Goal: Task Accomplishment & Management: Manage account settings

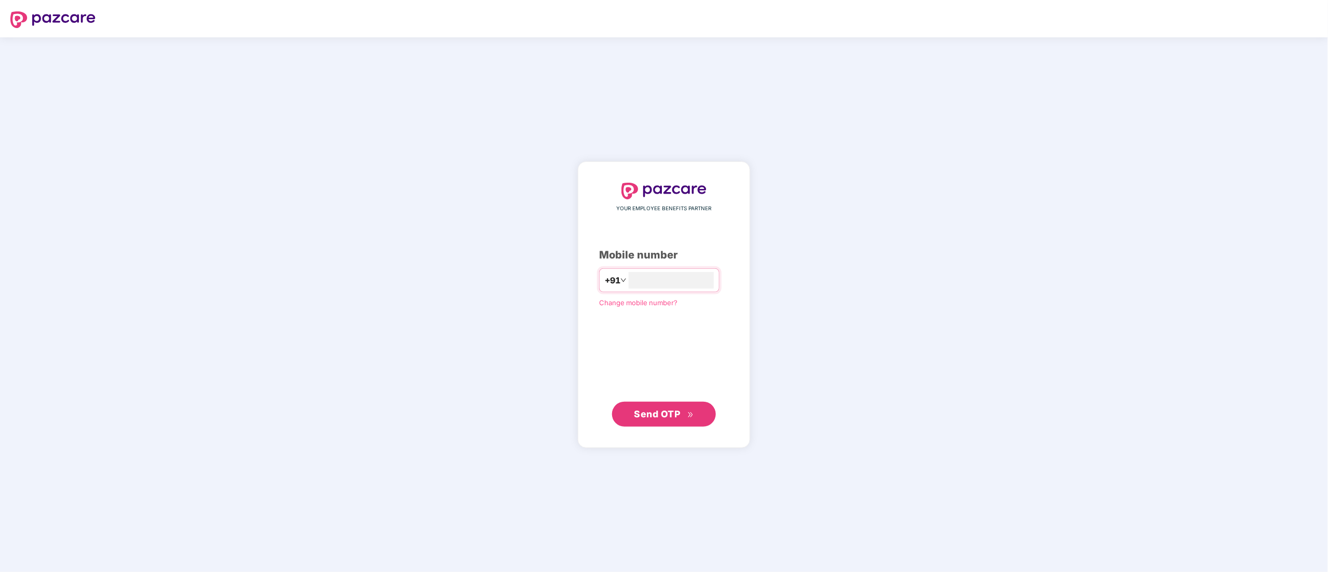
type input "**********"
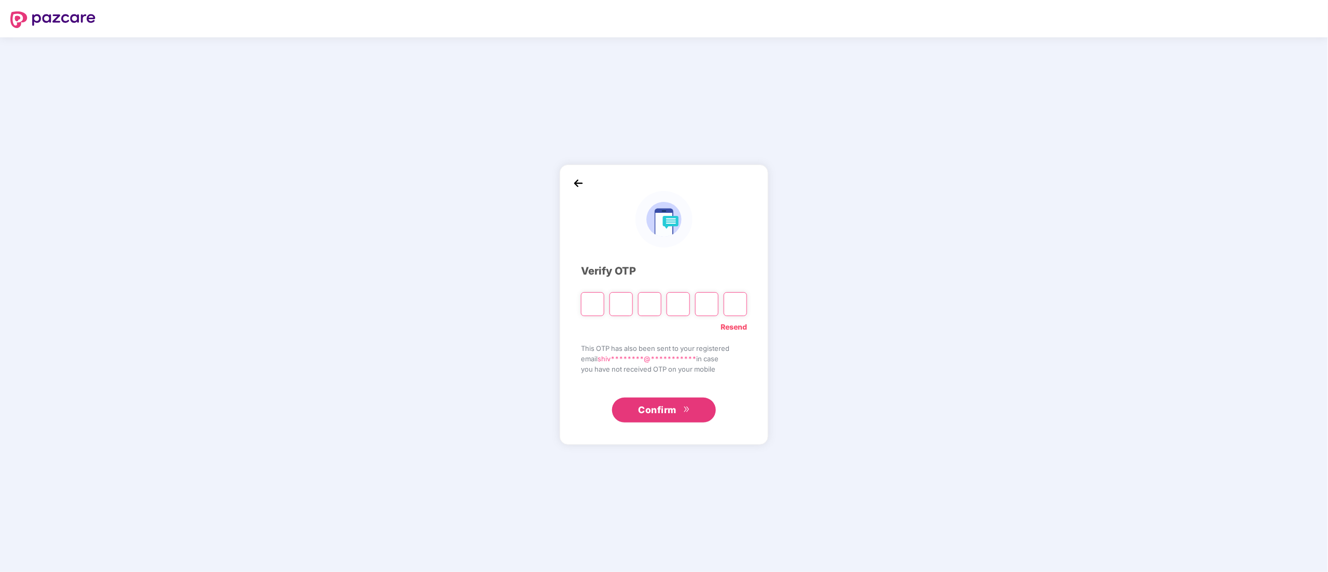
type input "*"
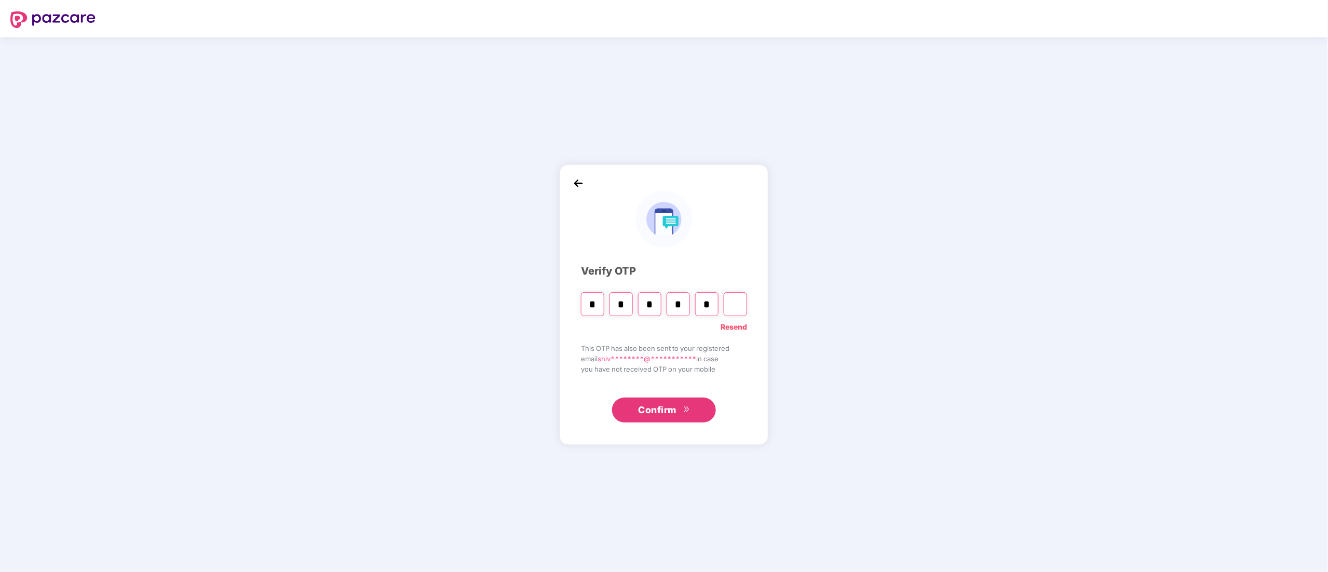
type input "*"
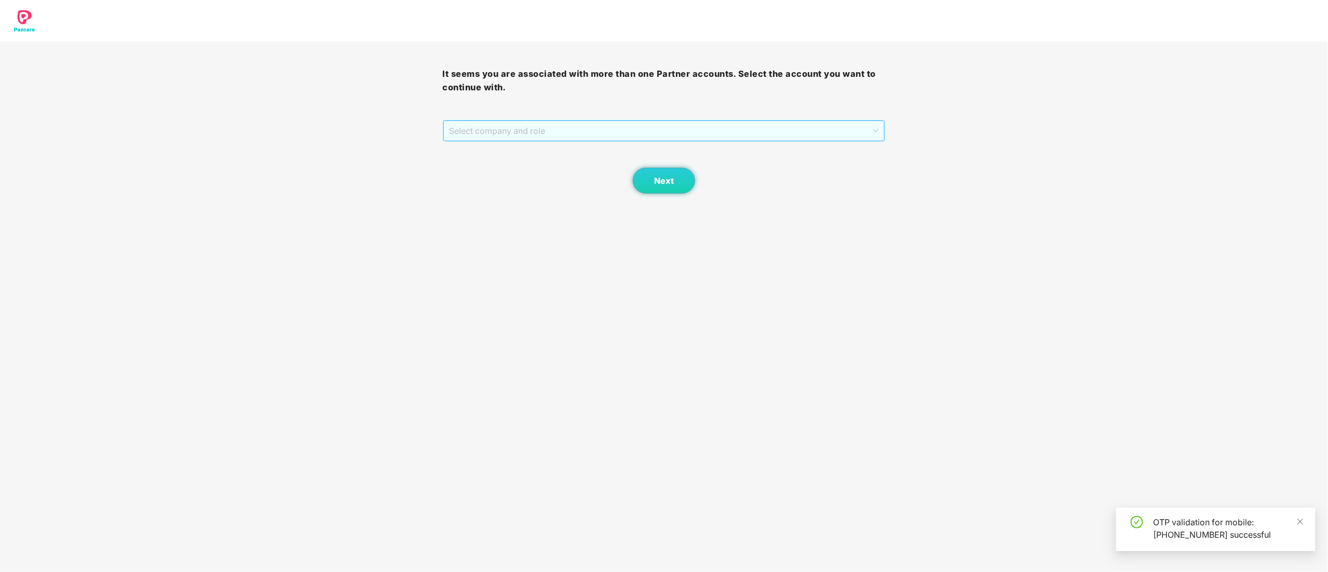
click at [481, 131] on span "Select company and role" at bounding box center [664, 131] width 429 height 20
click at [489, 164] on div "Pazcare - CUSTOMER_SUCCESS" at bounding box center [665, 168] width 430 height 11
click at [677, 177] on button "Next" at bounding box center [664, 181] width 62 height 26
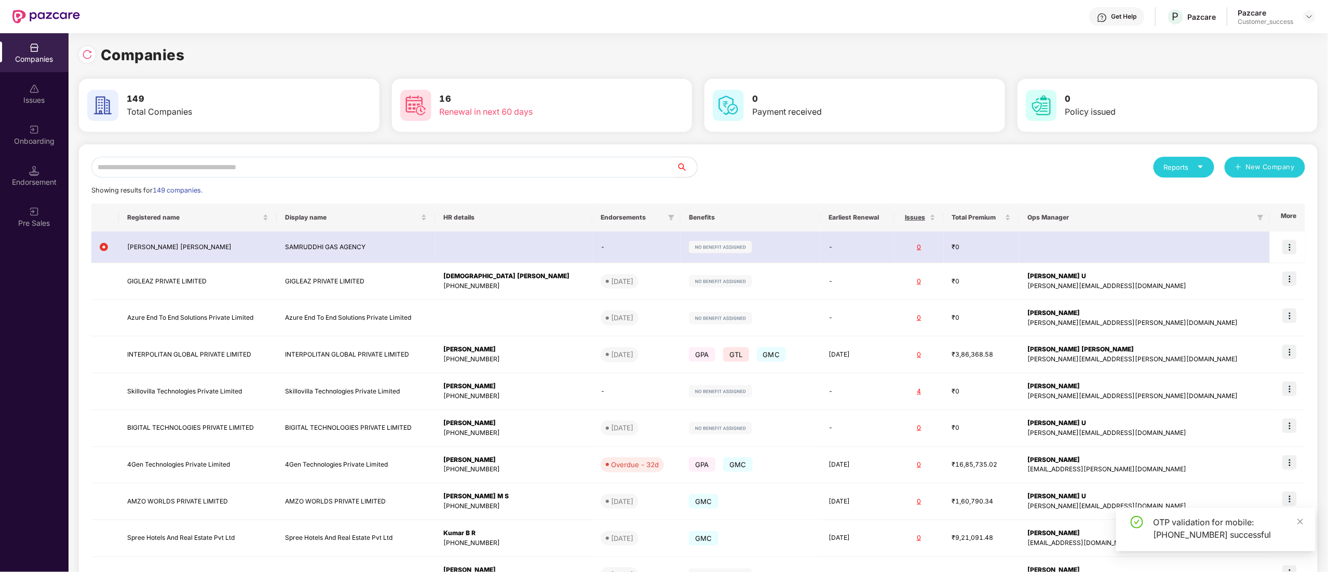
click at [221, 156] on div "Reports New Company Showing results for 149 companies. Registered name Display …" at bounding box center [698, 393] width 1239 height 499
click at [213, 165] on input "text" at bounding box center [383, 167] width 585 height 21
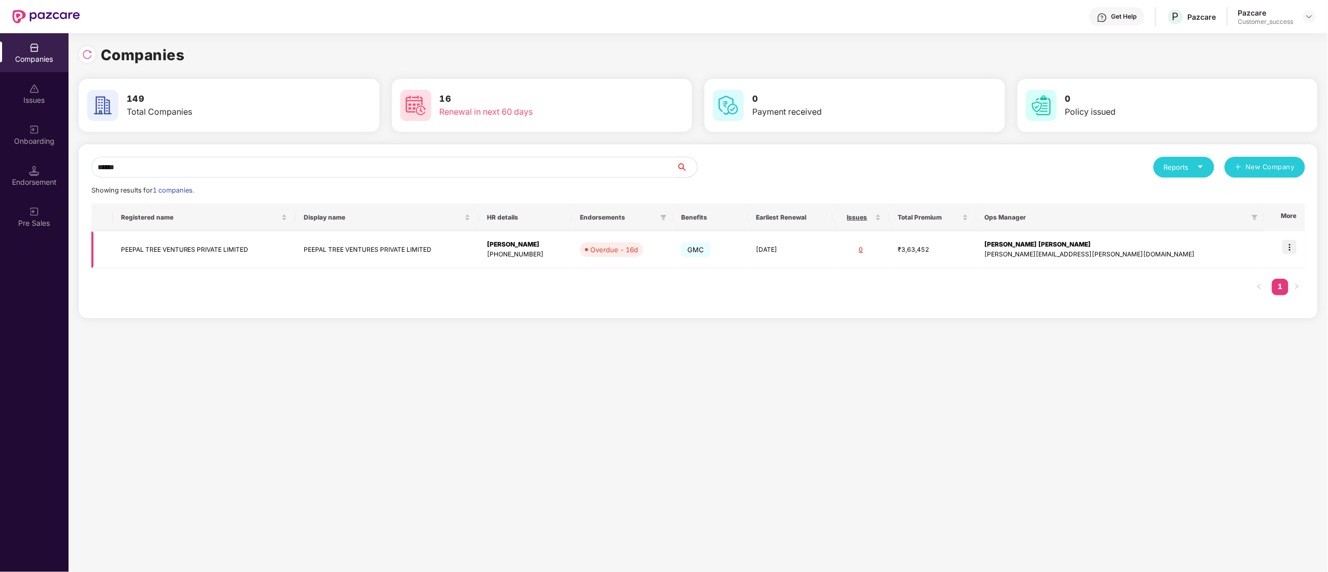
type input "******"
click at [1287, 248] on img at bounding box center [1290, 247] width 15 height 15
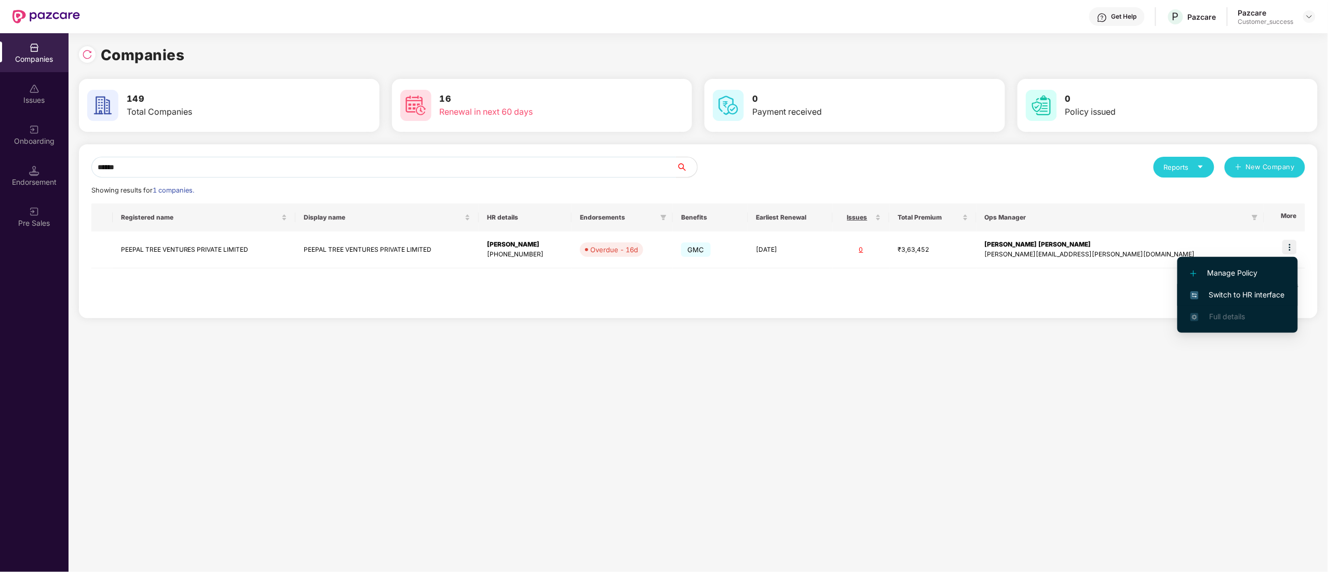
click at [1257, 295] on span "Switch to HR interface" at bounding box center [1238, 294] width 95 height 11
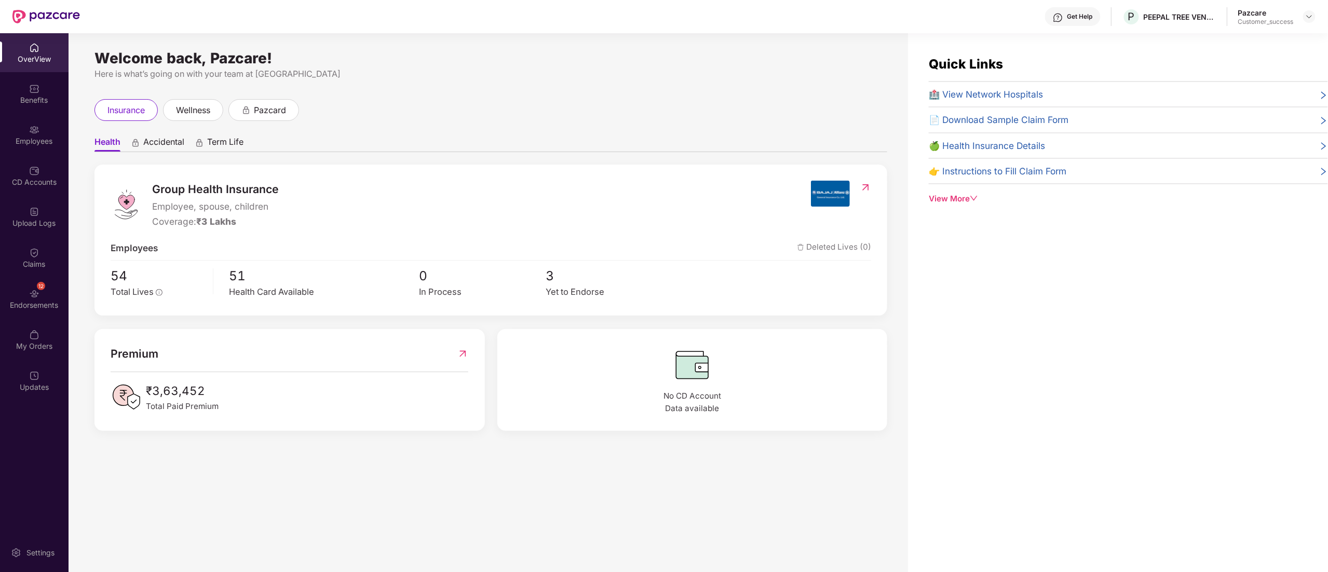
click at [30, 132] on img at bounding box center [34, 130] width 10 height 10
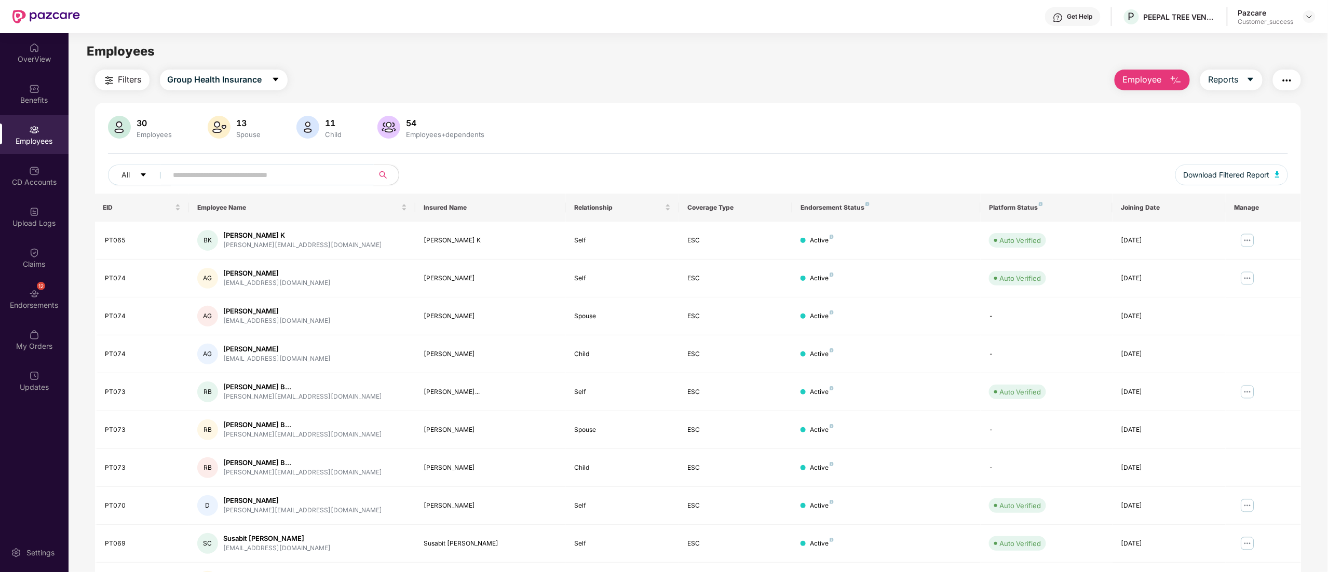
click at [241, 180] on input "text" at bounding box center [266, 175] width 186 height 16
paste input "*****"
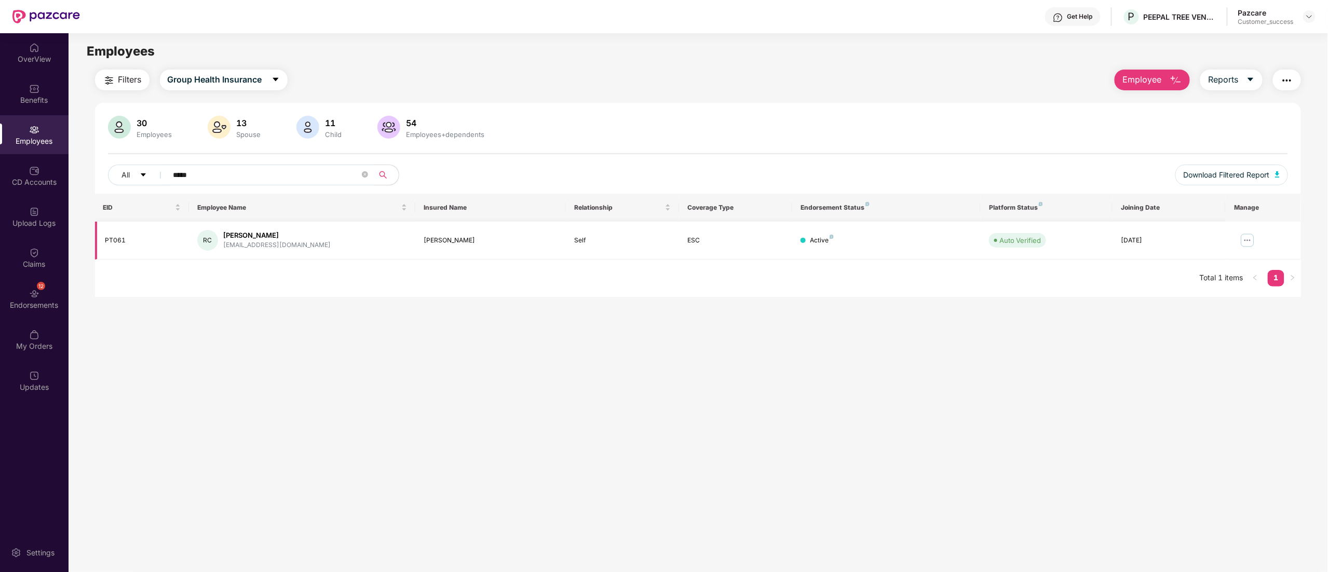
type input "*****"
click at [1245, 240] on img at bounding box center [1248, 240] width 17 height 17
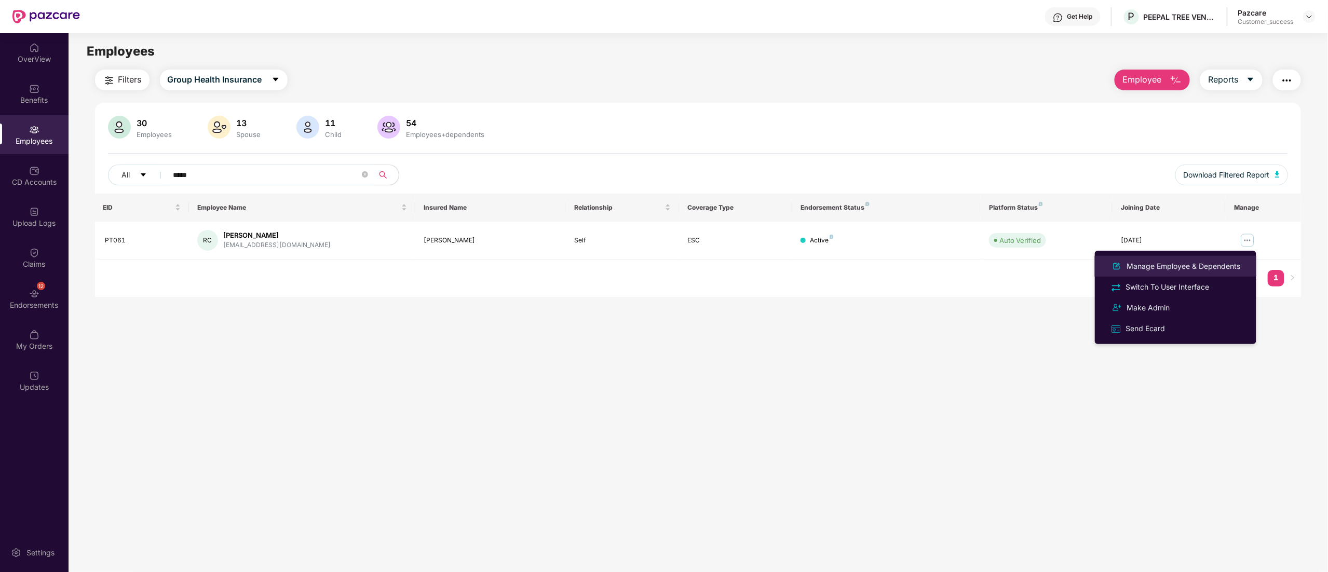
click at [1208, 270] on div "Manage Employee & Dependents" at bounding box center [1184, 266] width 118 height 11
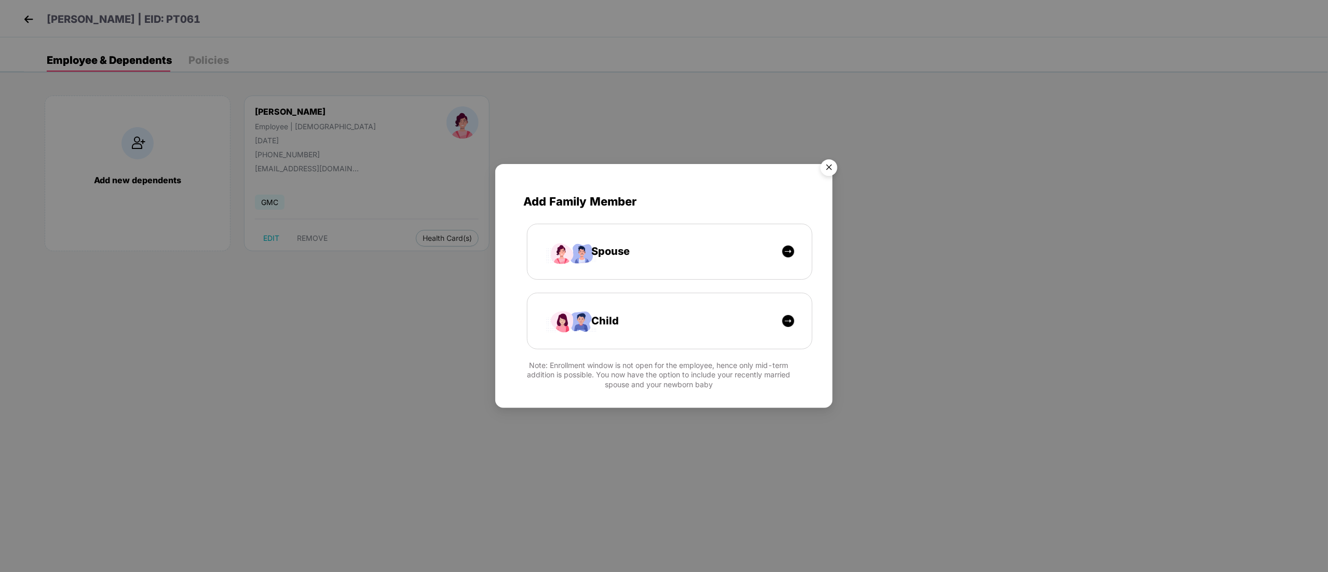
click at [837, 162] on img "Close" at bounding box center [829, 169] width 29 height 29
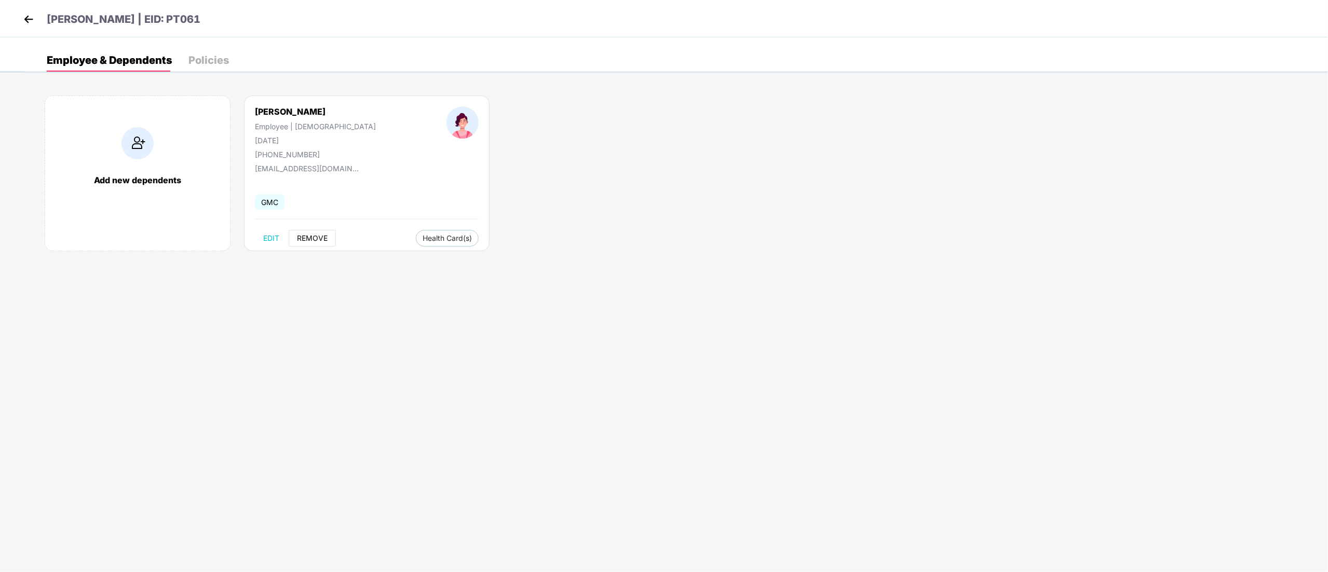
click at [297, 243] on button "REMOVE" at bounding box center [312, 238] width 47 height 17
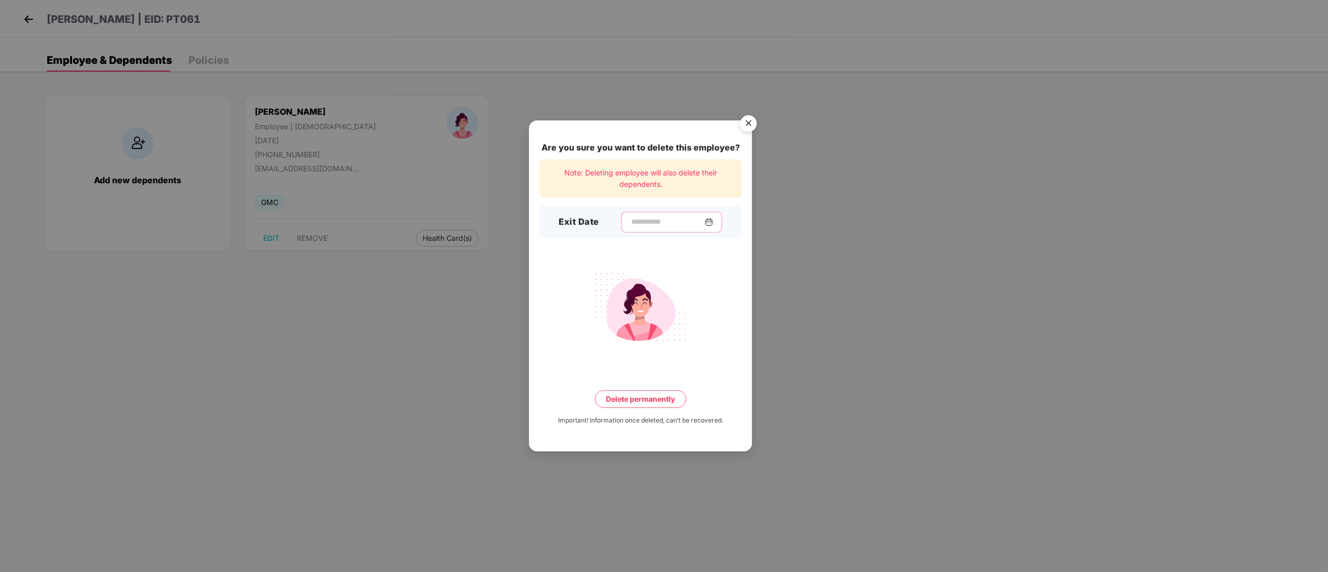
click at [630, 220] on input at bounding box center [667, 222] width 75 height 11
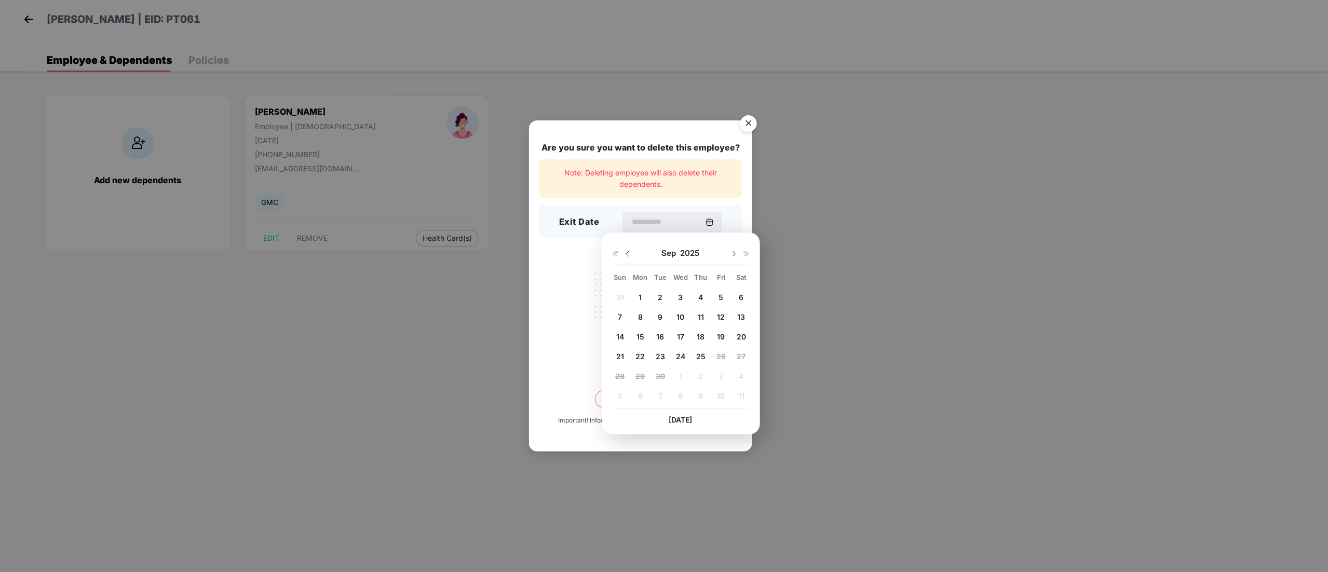
click at [640, 355] on span "22" at bounding box center [640, 356] width 9 height 9
type input "**********"
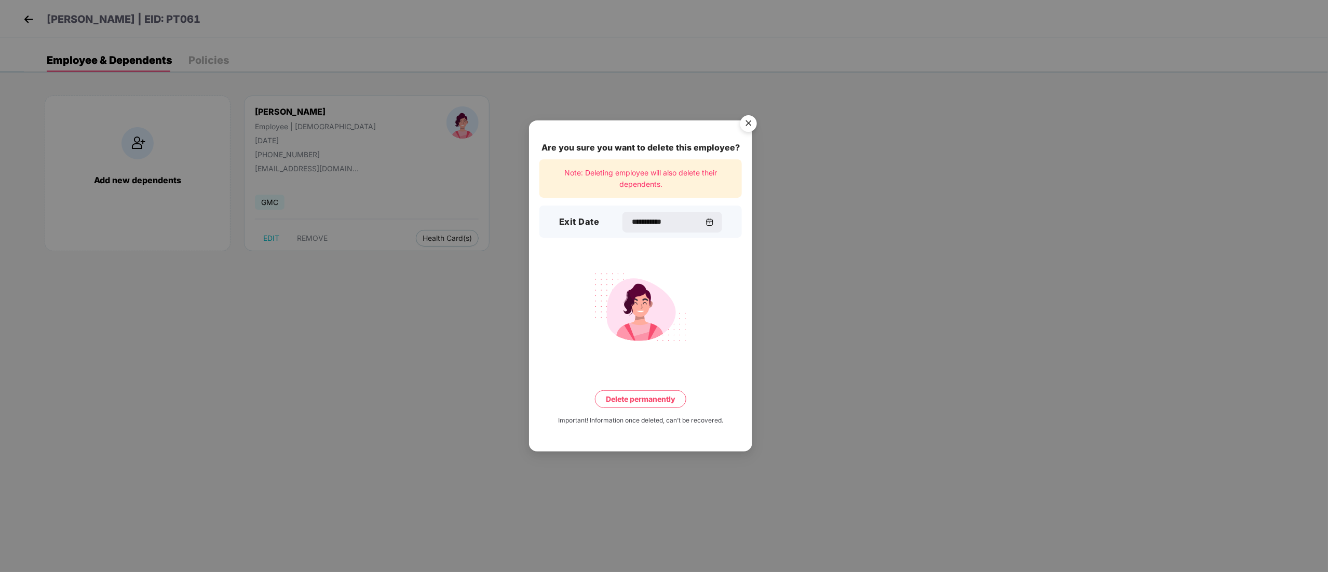
click at [635, 399] on button "Delete permanently" at bounding box center [640, 400] width 91 height 18
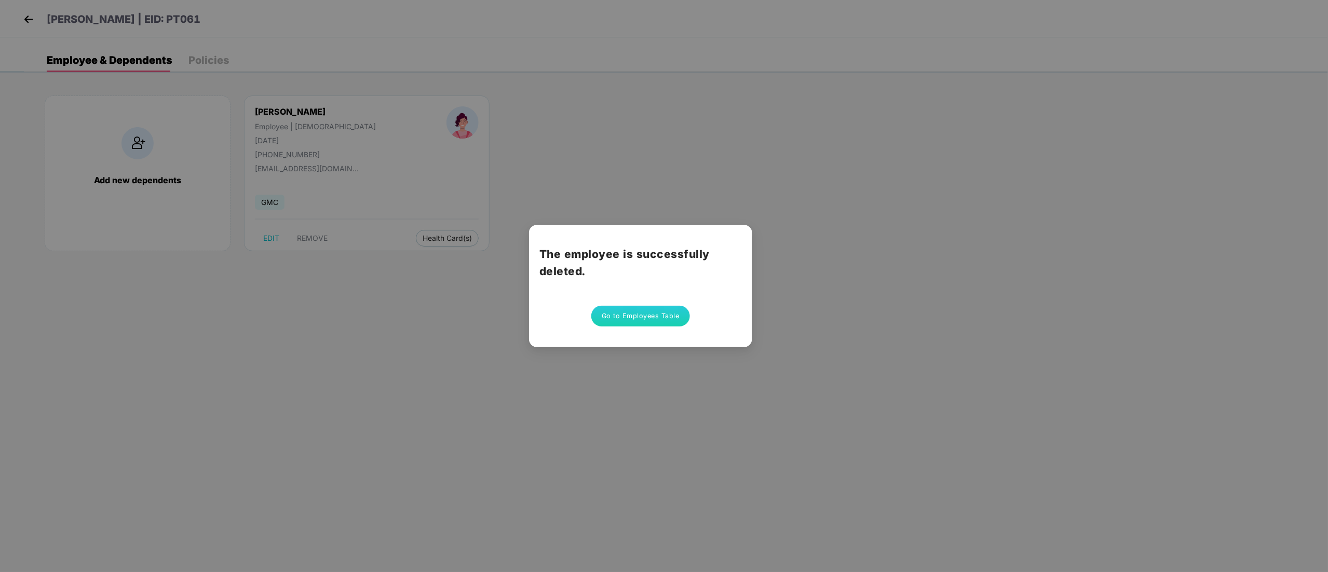
click at [657, 315] on button "Go to Employees Table" at bounding box center [640, 316] width 99 height 21
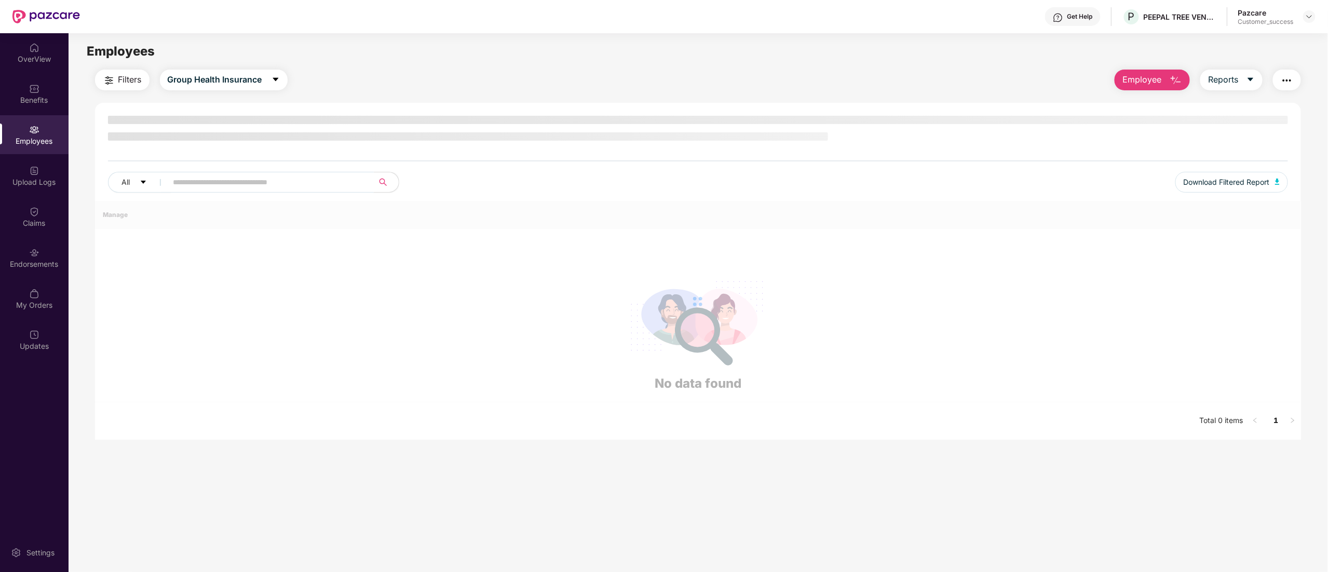
click at [210, 182] on input "text" at bounding box center [266, 182] width 186 height 16
paste input "*****"
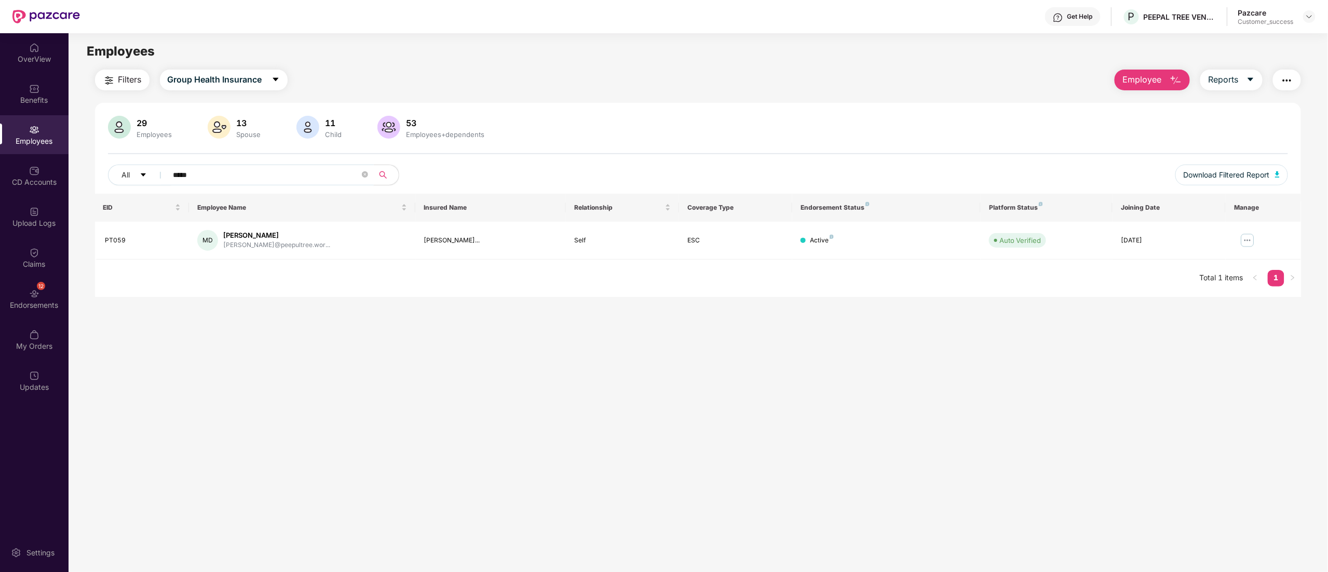
type input "*****"
click at [1249, 239] on img at bounding box center [1248, 240] width 17 height 17
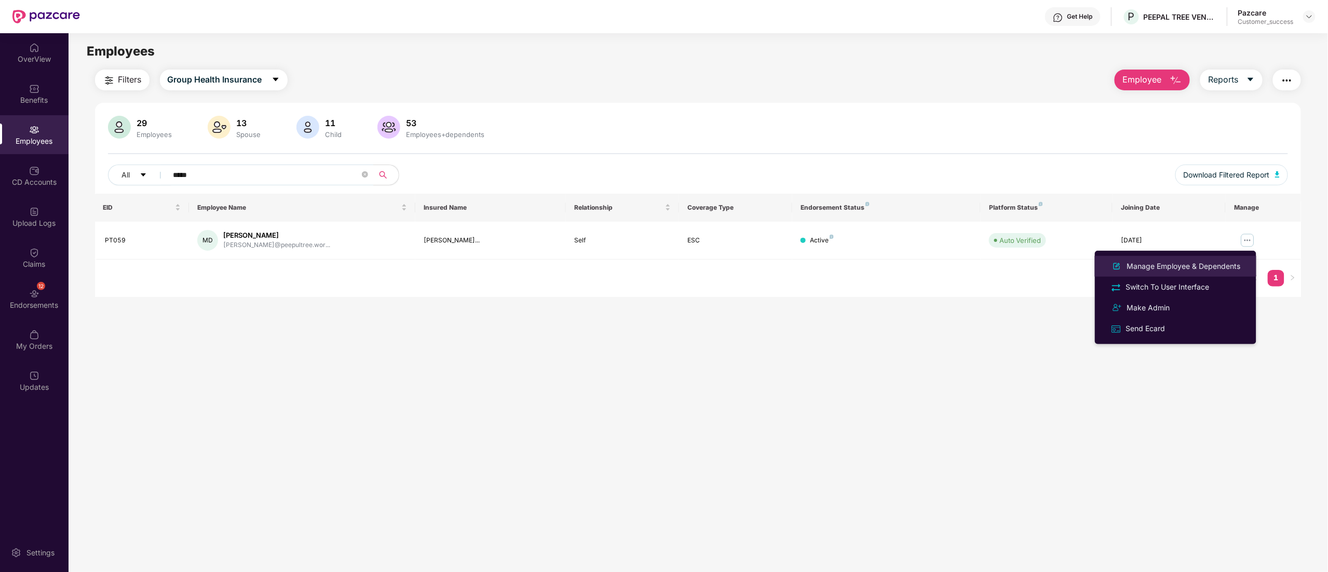
click at [1224, 262] on div "Manage Employee & Dependents" at bounding box center [1184, 266] width 118 height 11
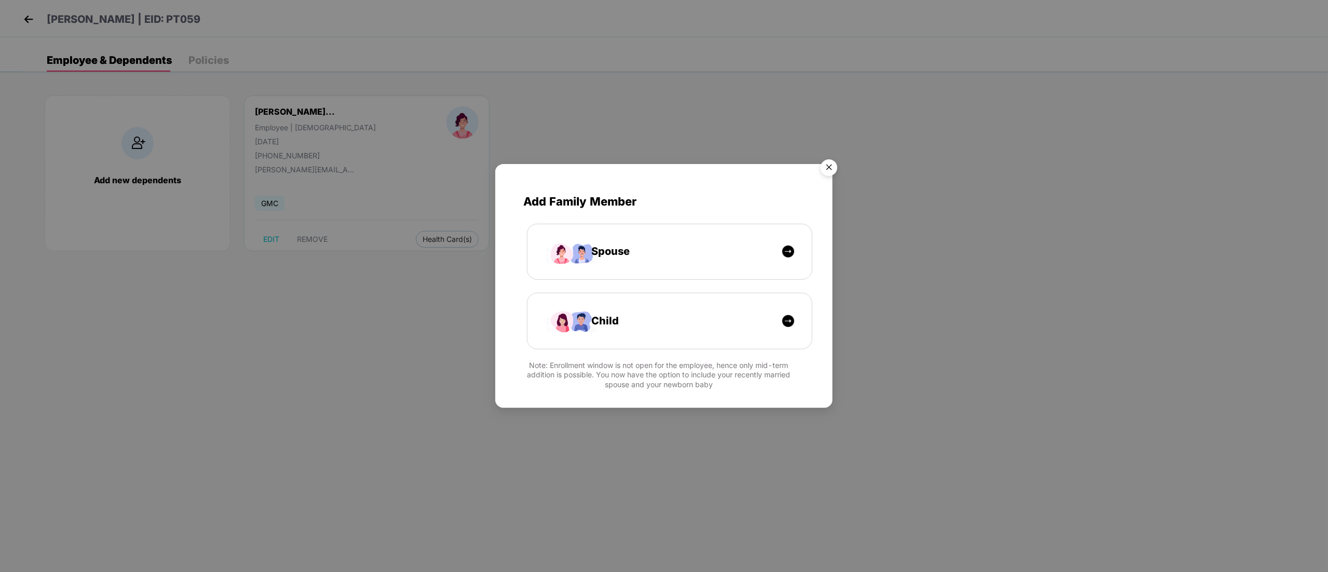
click at [833, 161] on img "Close" at bounding box center [829, 169] width 29 height 29
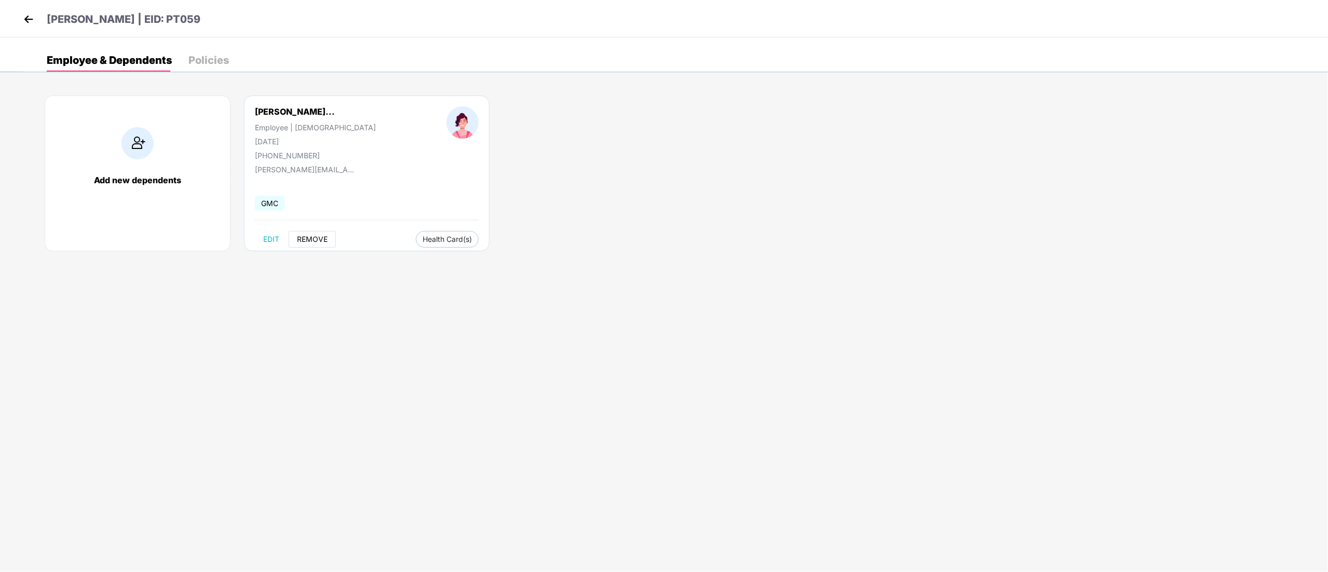
click at [308, 236] on span "REMOVE" at bounding box center [312, 239] width 31 height 8
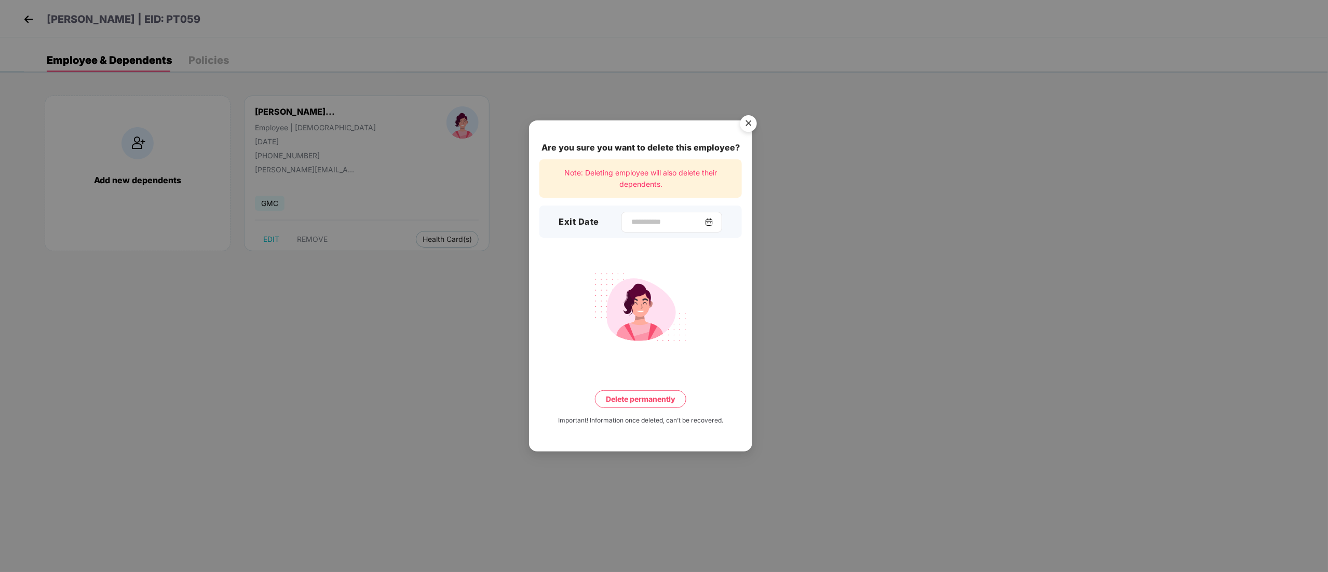
click at [636, 216] on div at bounding box center [672, 222] width 101 height 21
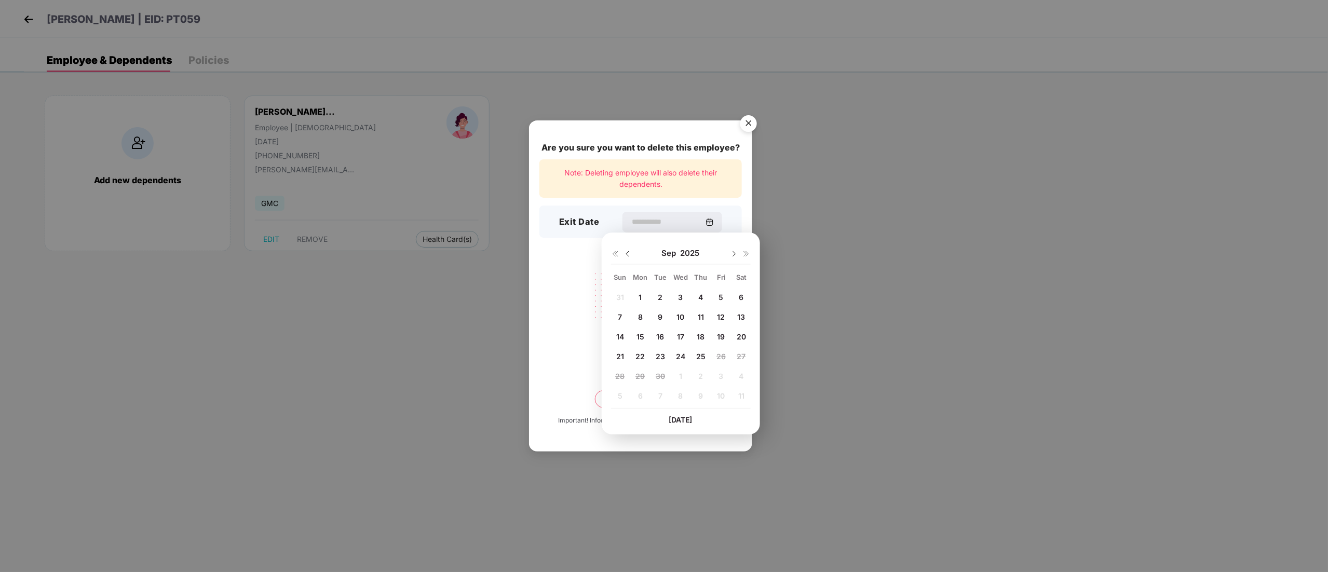
click at [627, 253] on img at bounding box center [628, 254] width 8 height 8
click at [680, 378] on span "27" at bounding box center [681, 376] width 9 height 9
type input "**********"
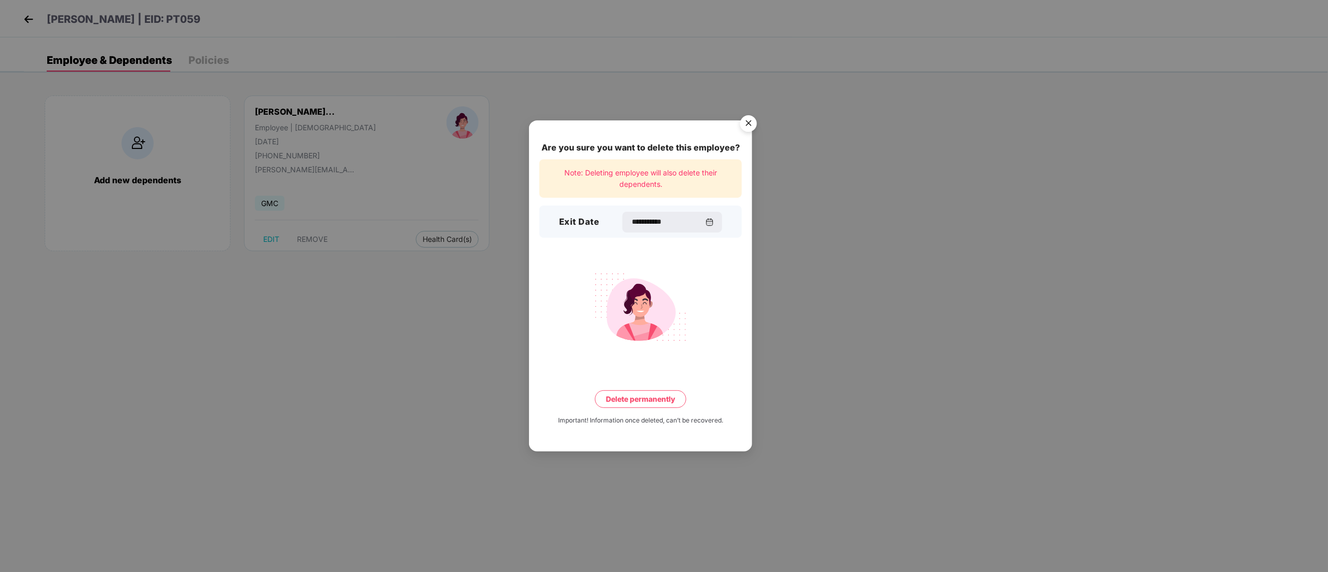
click at [640, 399] on button "Delete permanently" at bounding box center [640, 400] width 91 height 18
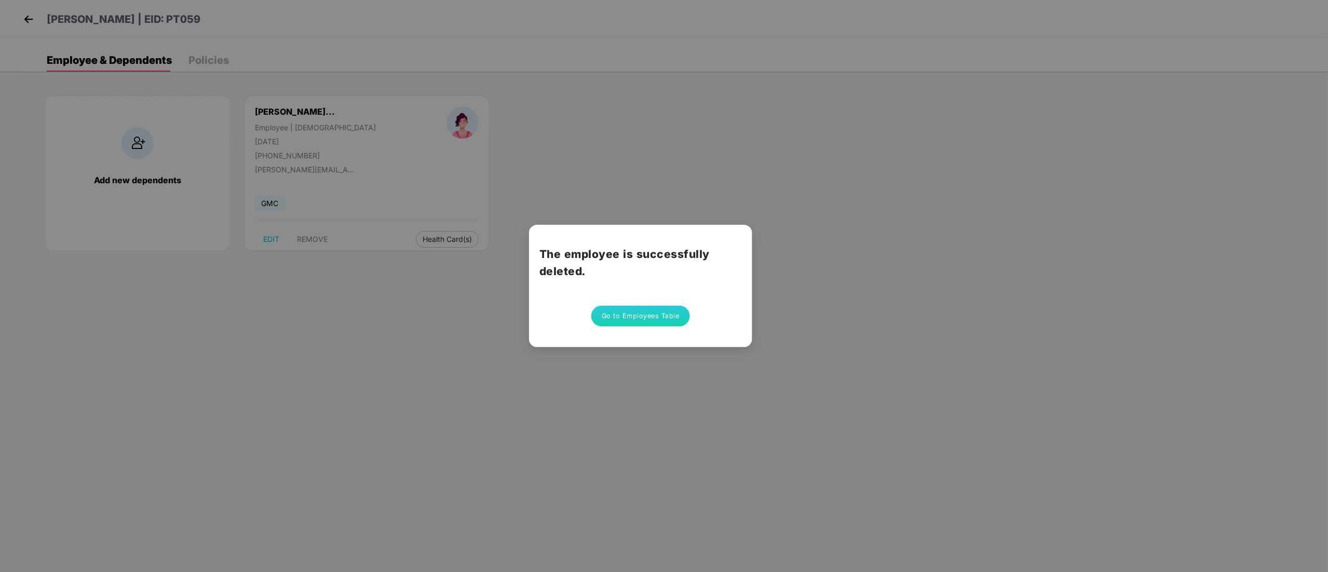
click at [650, 317] on button "Go to Employees Table" at bounding box center [640, 316] width 99 height 21
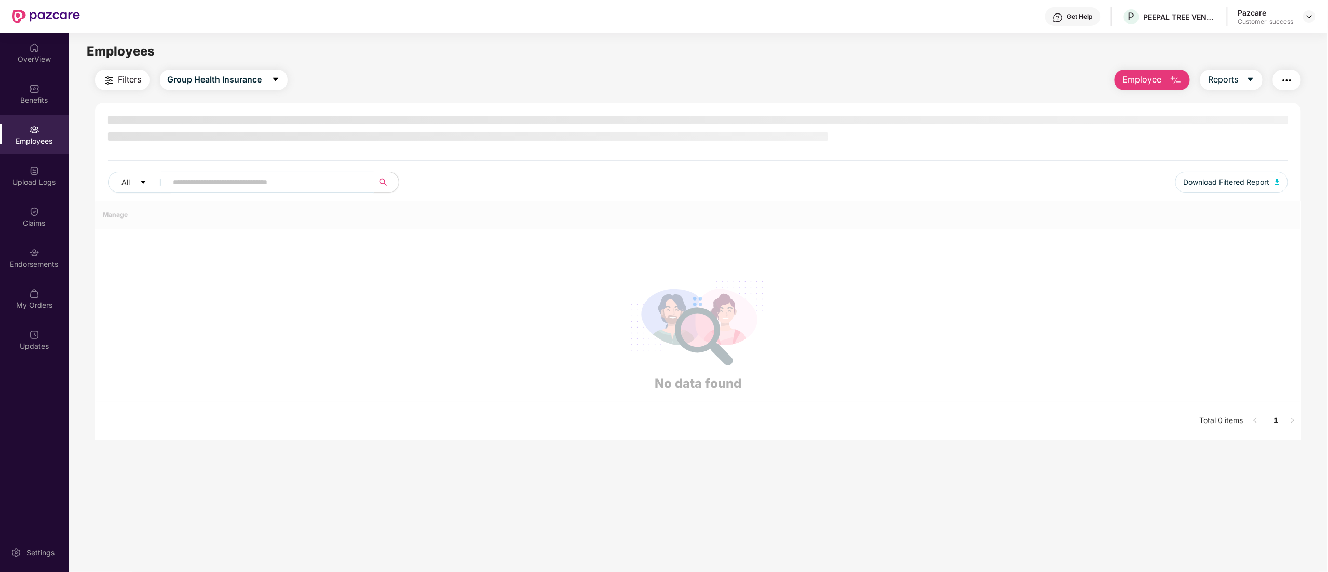
click at [301, 182] on input "text" at bounding box center [266, 182] width 186 height 16
paste input "*****"
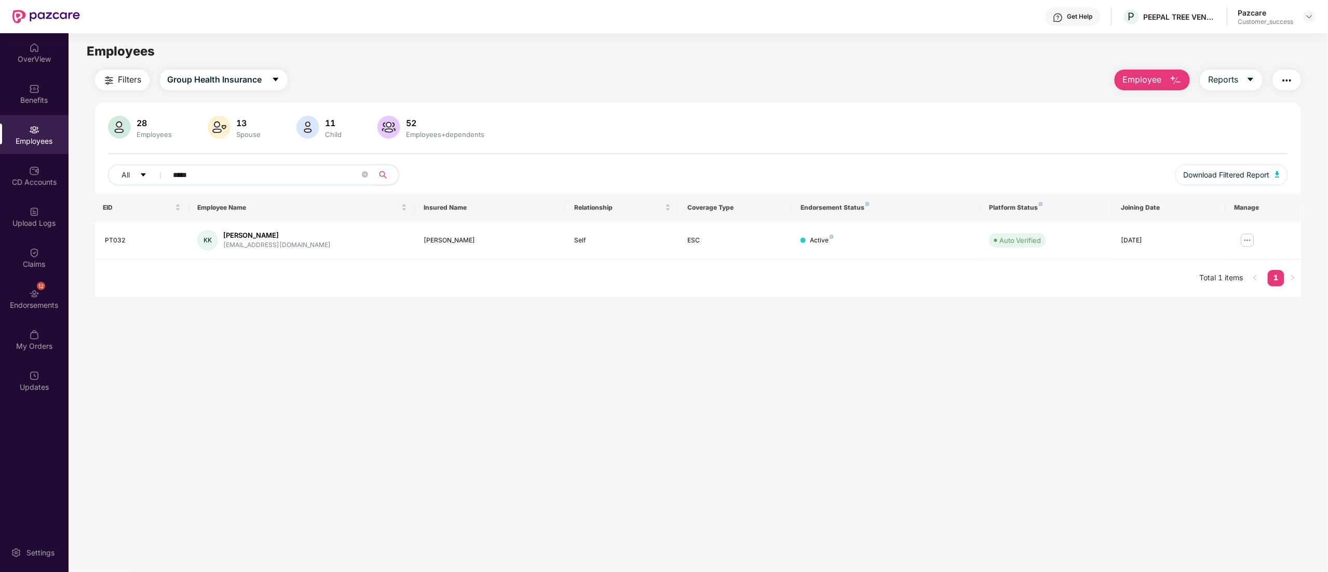
type input "*****"
drag, startPoint x: 1253, startPoint y: 243, endPoint x: 1245, endPoint y: 247, distance: 9.3
click at [1253, 242] on img at bounding box center [1248, 240] width 17 height 17
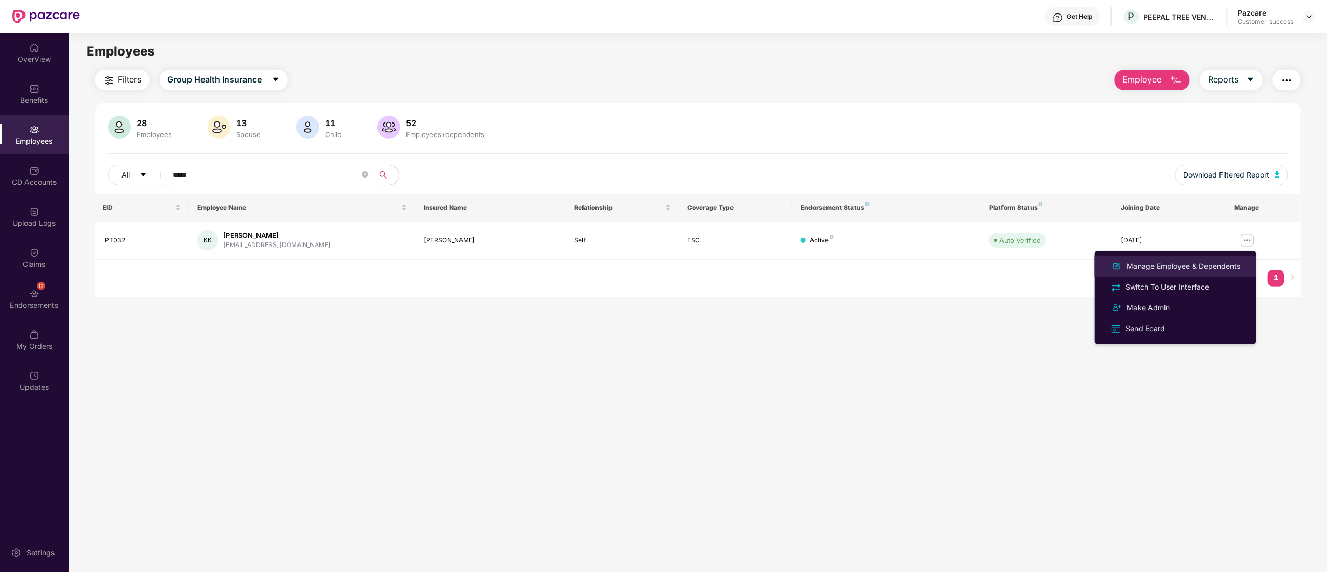
click at [1180, 266] on div "Manage Employee & Dependents" at bounding box center [1184, 266] width 118 height 11
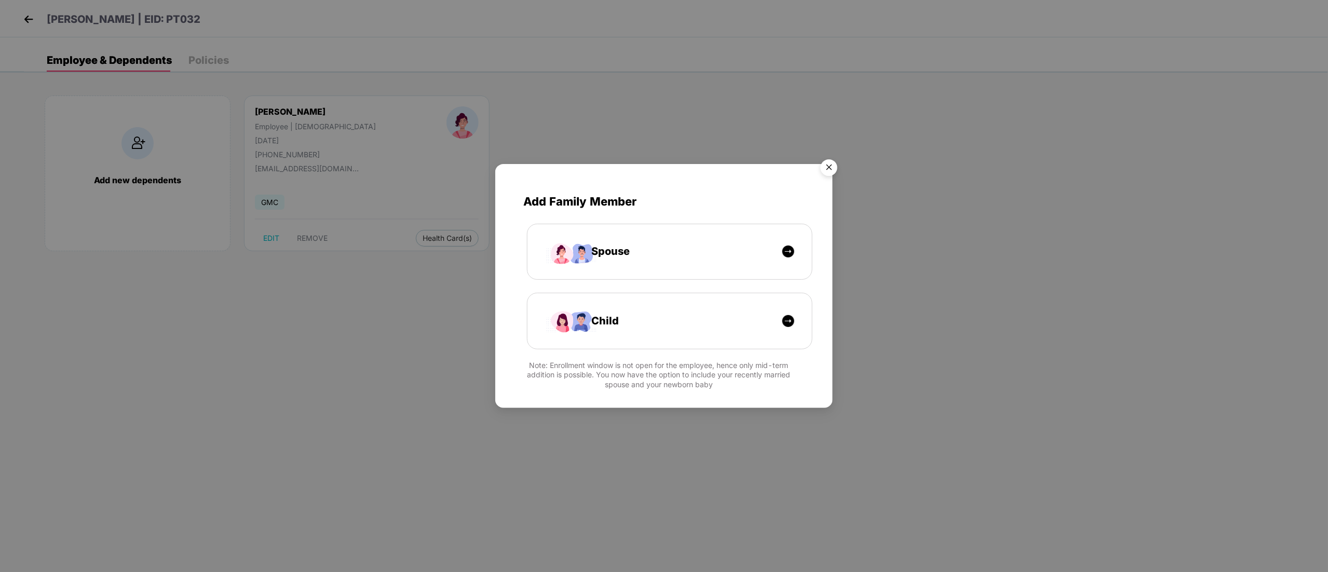
click at [830, 170] on img "Close" at bounding box center [829, 169] width 29 height 29
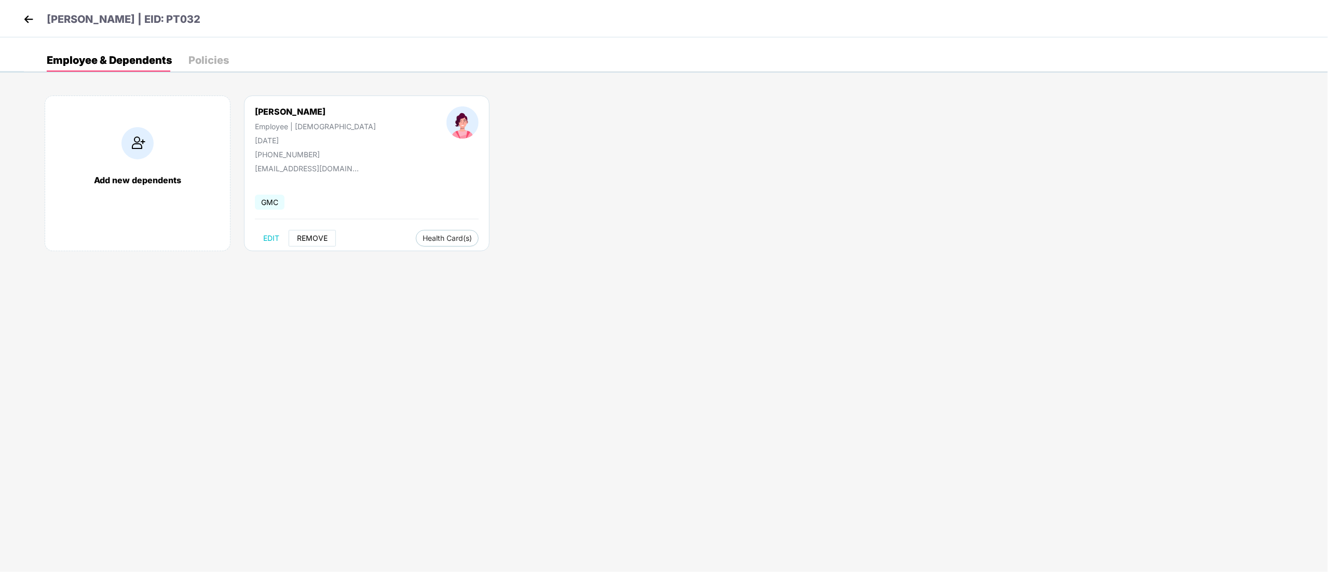
click at [306, 238] on span "REMOVE" at bounding box center [312, 238] width 31 height 8
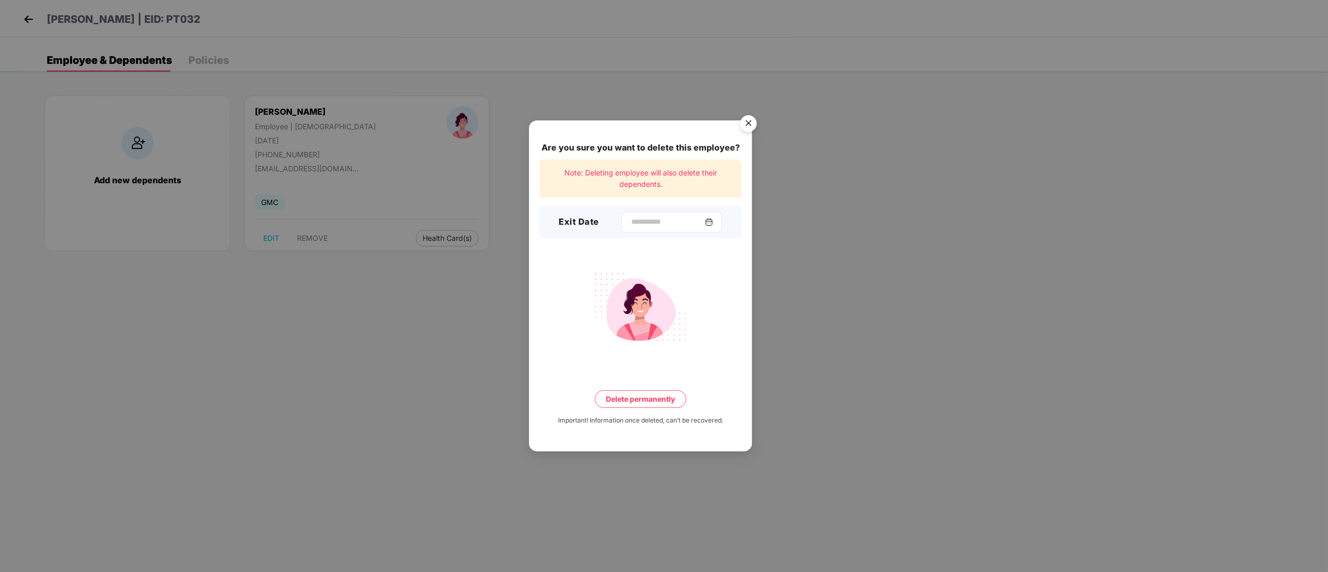
click at [627, 230] on div at bounding box center [672, 222] width 101 height 21
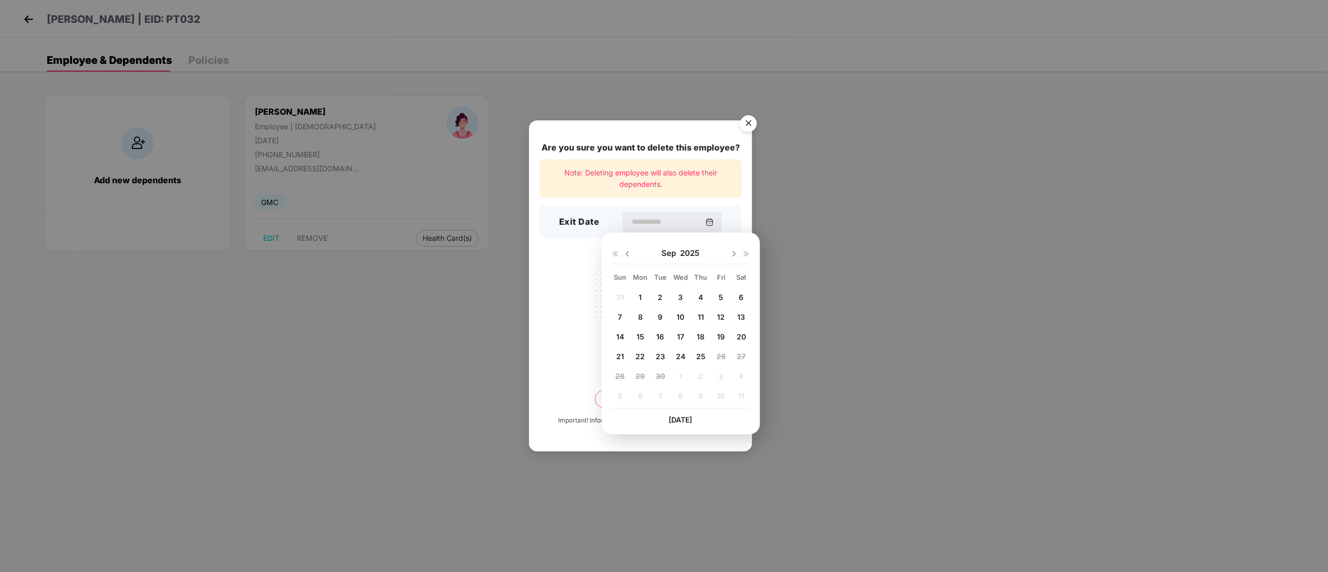
click at [626, 254] on img at bounding box center [628, 254] width 8 height 8
click at [682, 373] on span "27" at bounding box center [681, 376] width 9 height 9
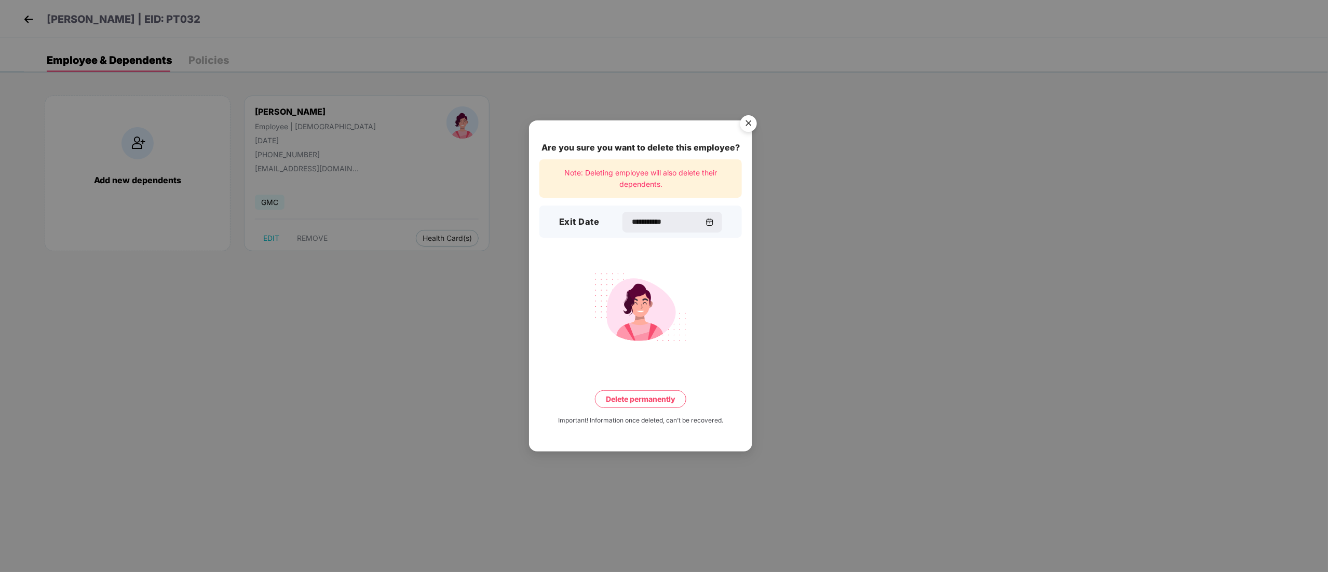
type input "**********"
click at [663, 403] on button "Delete permanently" at bounding box center [640, 400] width 91 height 18
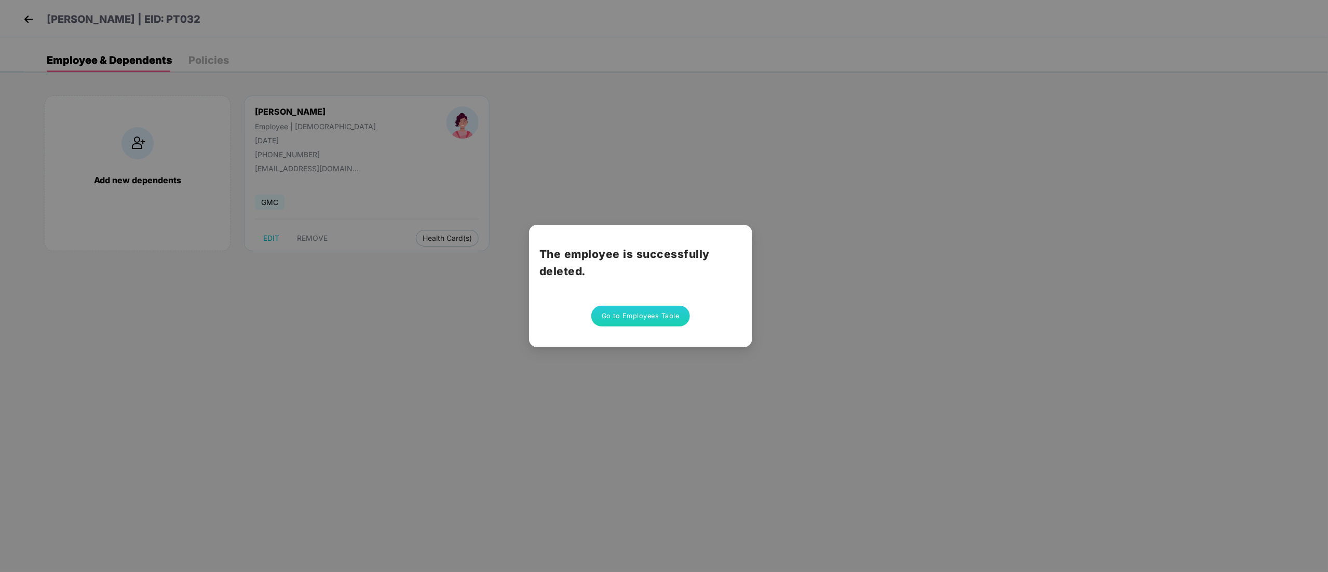
click at [610, 324] on button "Go to Employees Table" at bounding box center [640, 316] width 99 height 21
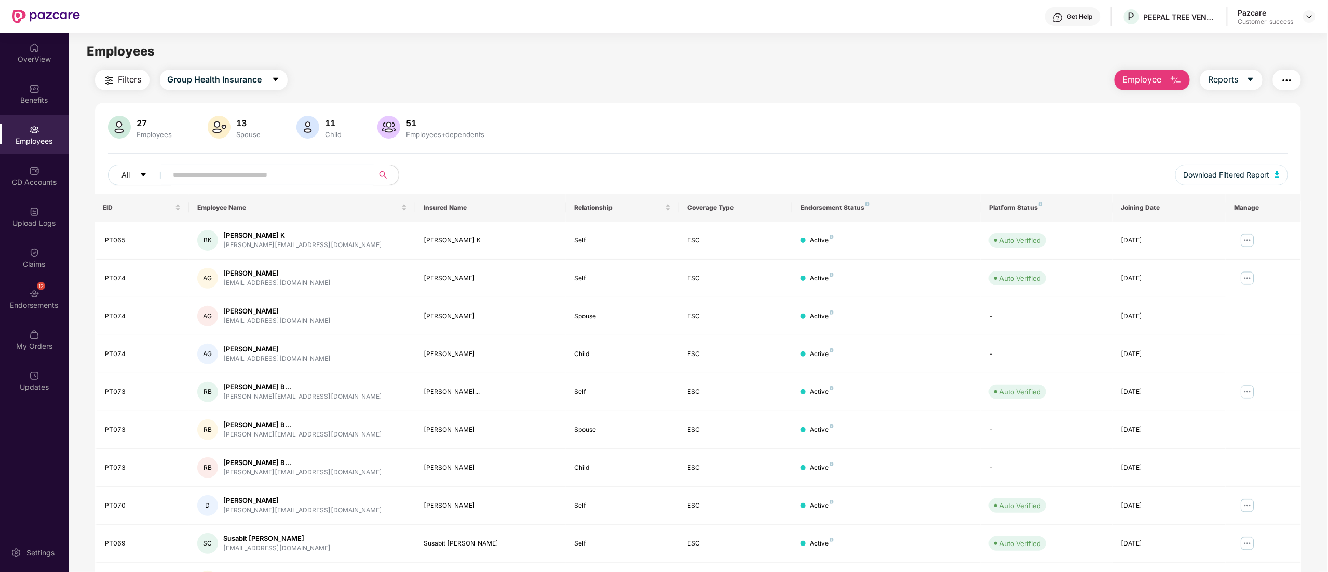
click at [314, 170] on input "text" at bounding box center [266, 175] width 186 height 16
paste input "*****"
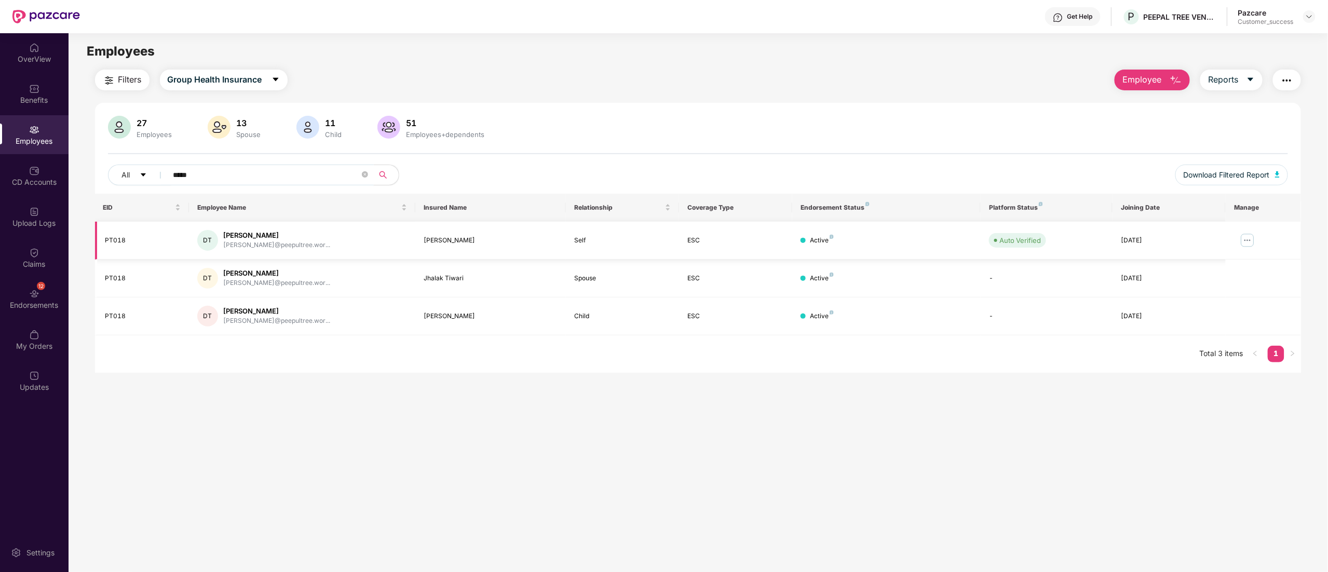
type input "*****"
click at [1249, 244] on img at bounding box center [1248, 240] width 17 height 17
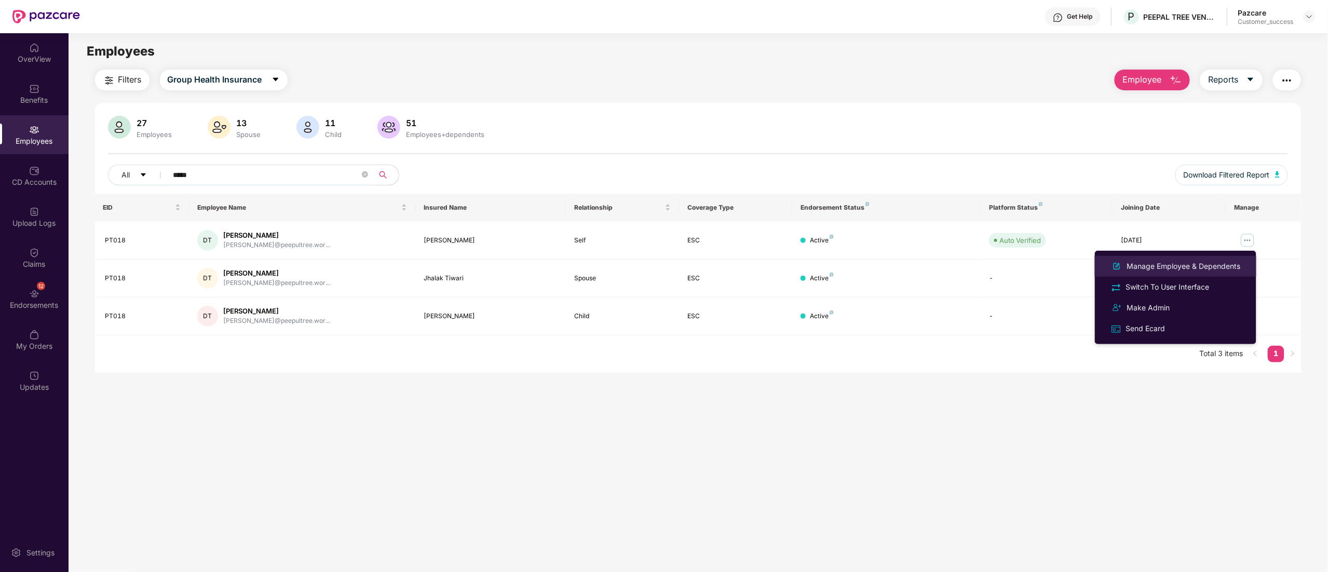
click at [1201, 267] on div "Manage Employee & Dependents" at bounding box center [1184, 266] width 118 height 11
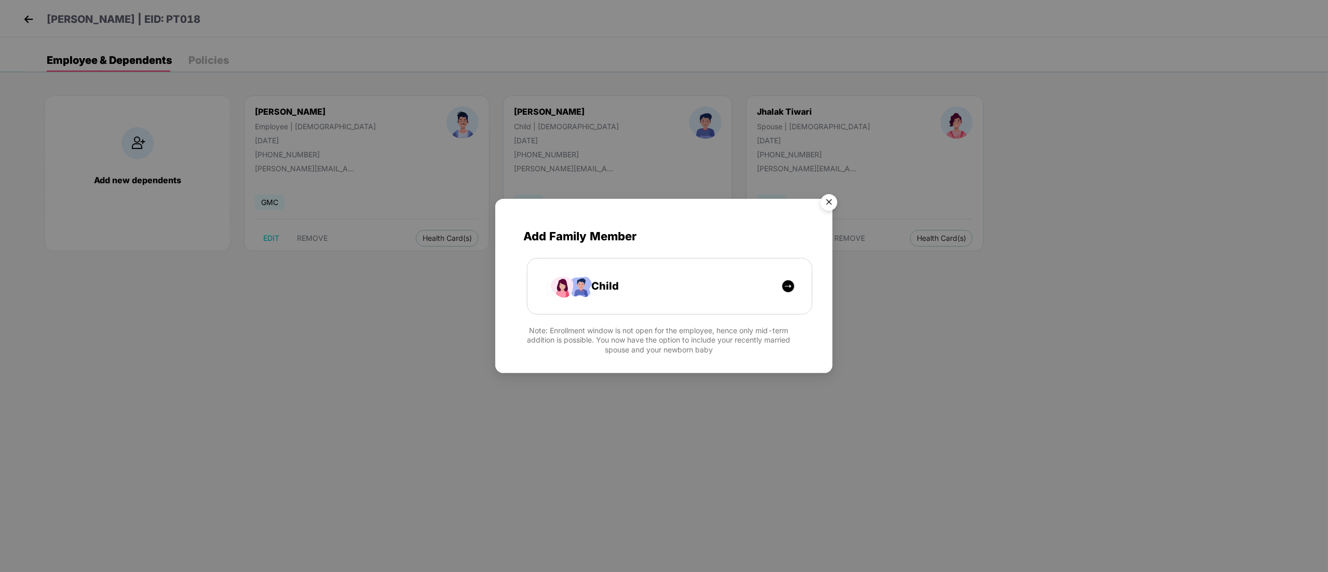
click at [831, 203] on img "Close" at bounding box center [829, 204] width 29 height 29
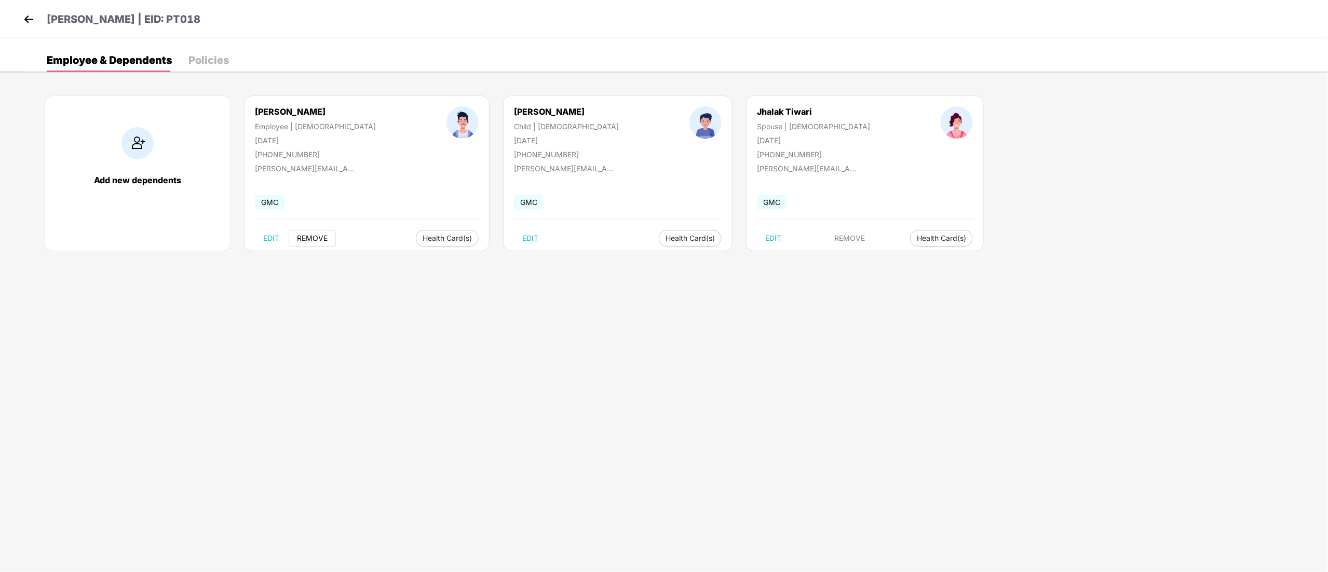
click at [320, 239] on span "REMOVE" at bounding box center [312, 238] width 31 height 8
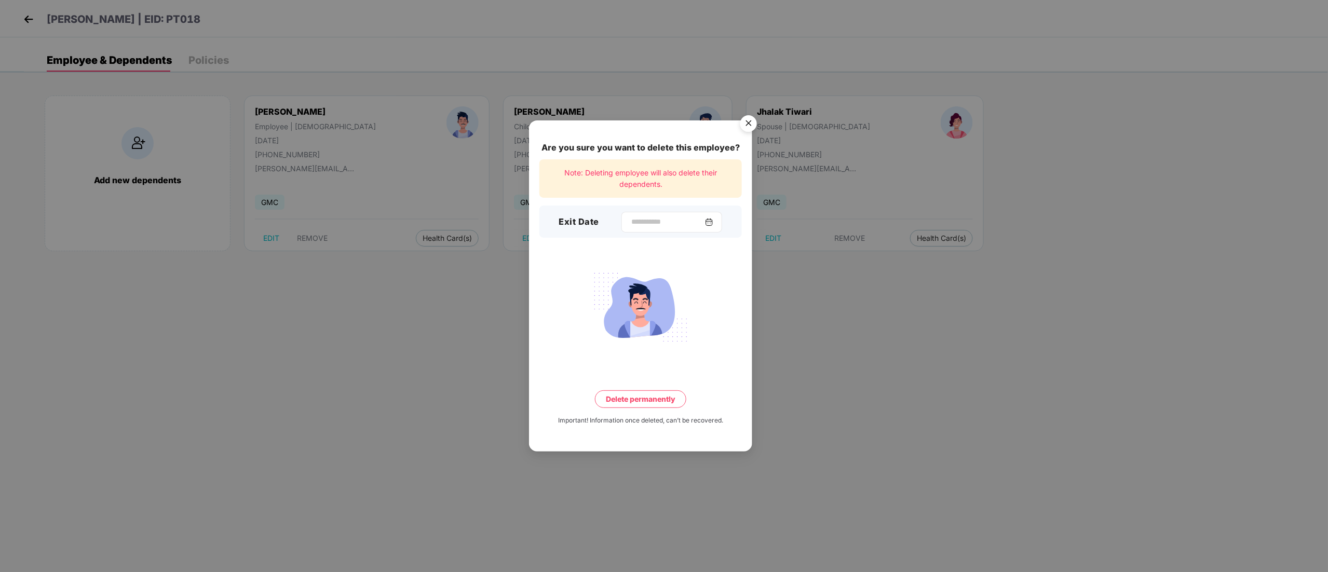
click at [625, 213] on div at bounding box center [672, 222] width 101 height 21
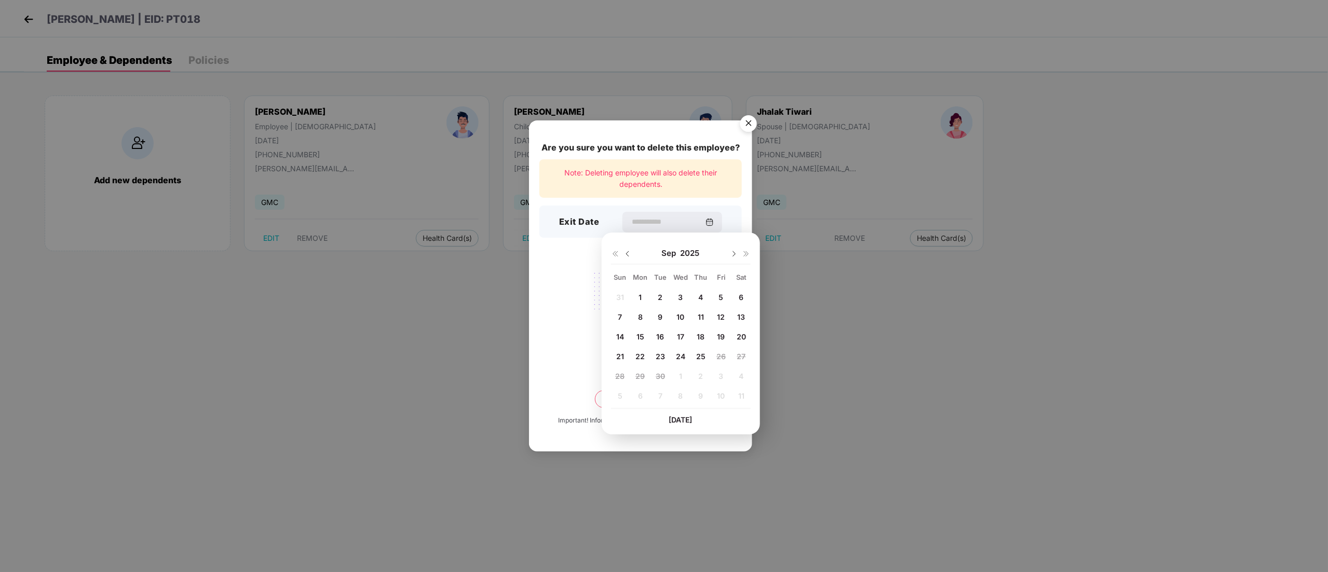
click at [626, 254] on img at bounding box center [628, 254] width 8 height 8
click at [674, 375] on div "27" at bounding box center [681, 377] width 16 height 16
type input "**********"
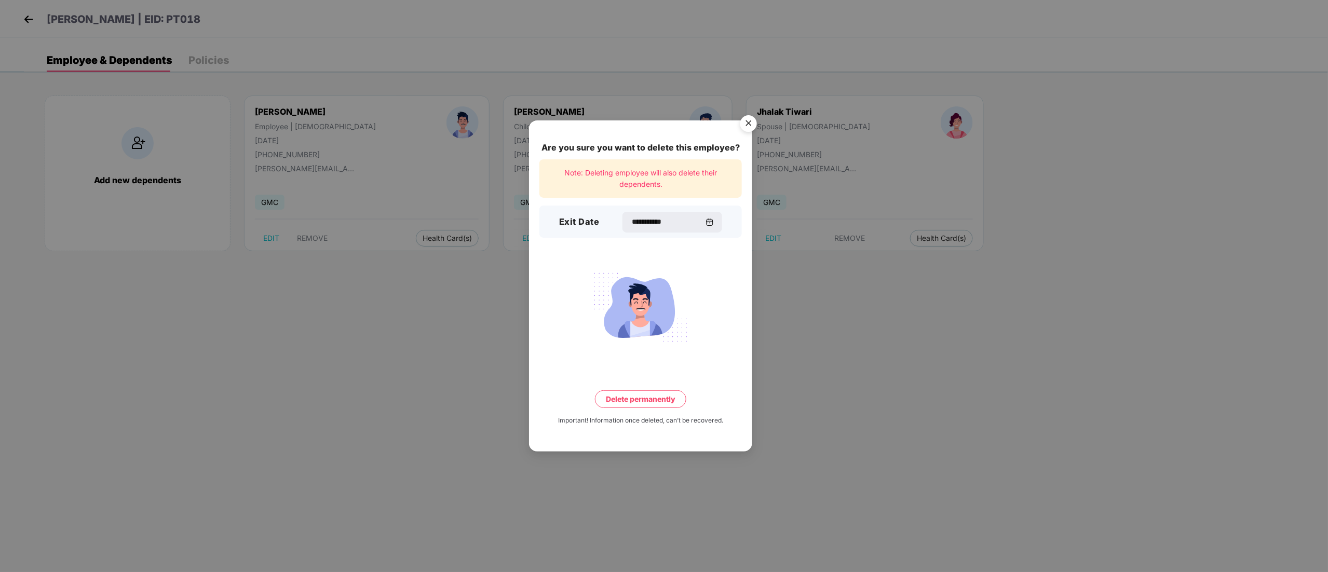
click at [659, 398] on button "Delete permanently" at bounding box center [640, 400] width 91 height 18
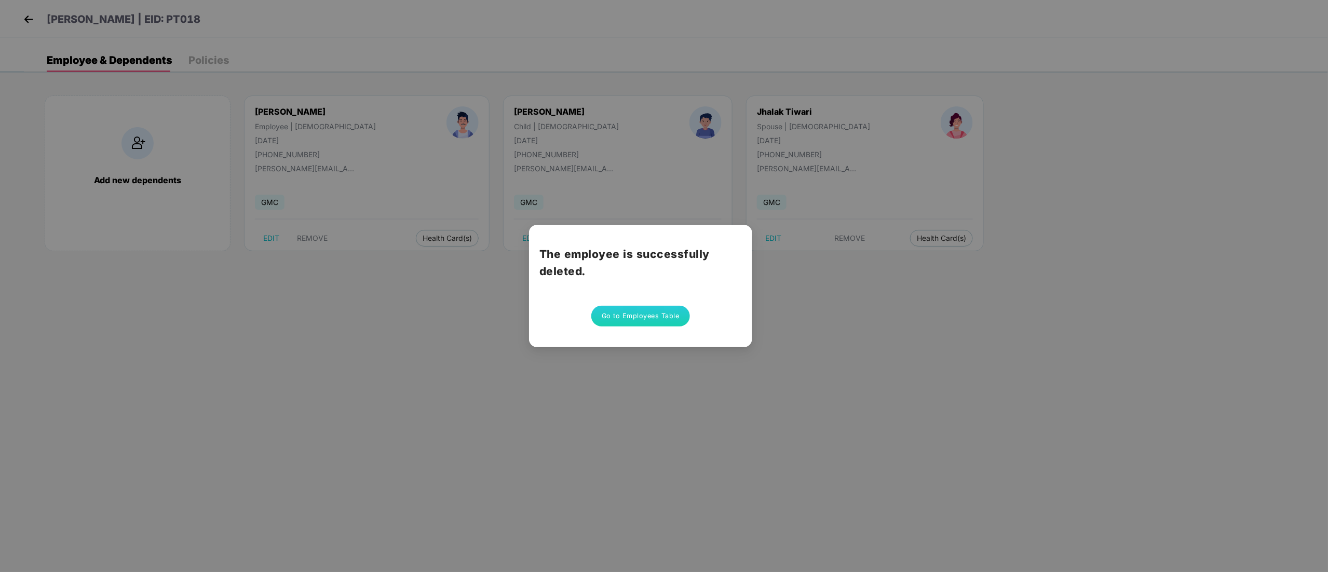
click at [644, 312] on button "Go to Employees Table" at bounding box center [640, 316] width 99 height 21
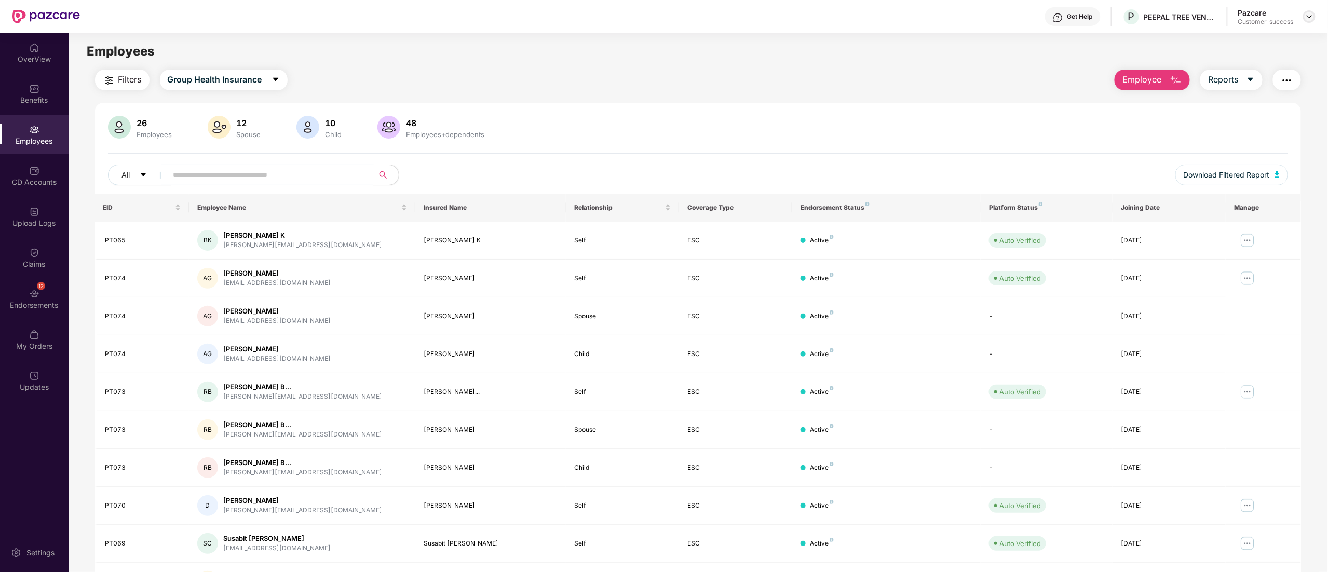
click at [1311, 16] on img at bounding box center [1309, 16] width 8 height 8
click at [1277, 43] on div "Switch to partner view" at bounding box center [1260, 41] width 135 height 20
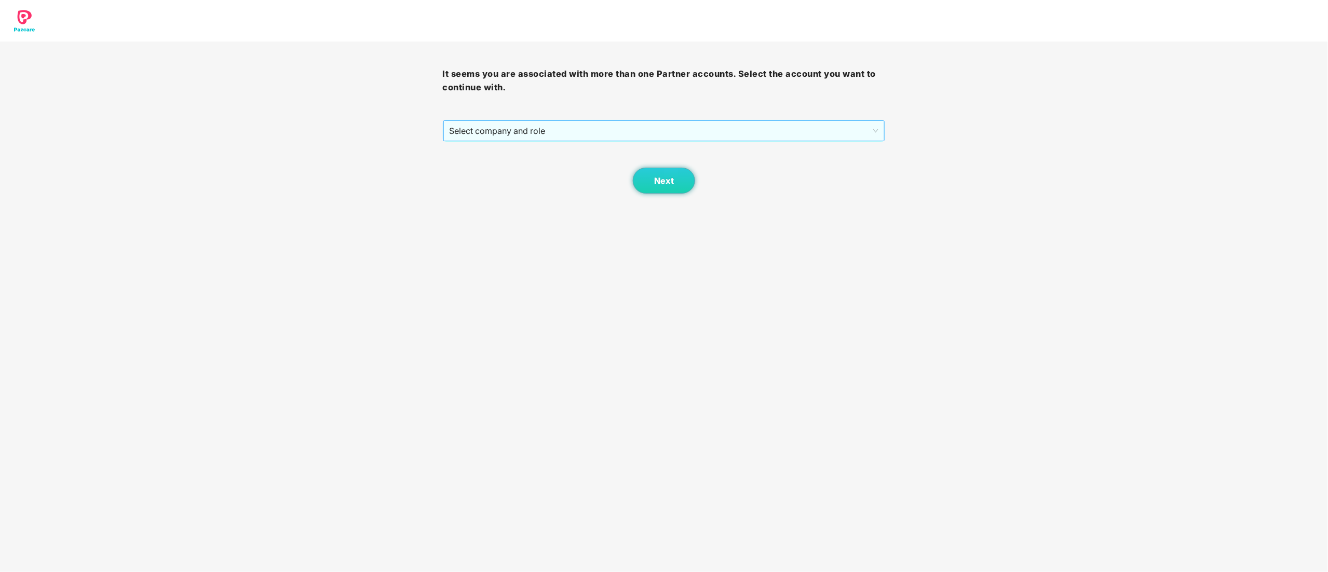
click at [501, 131] on span "Select company and role" at bounding box center [664, 131] width 429 height 20
click at [483, 165] on div "Pazcare - CUSTOMER_SUCCESS" at bounding box center [665, 168] width 430 height 11
click at [670, 172] on button "Next" at bounding box center [664, 181] width 62 height 26
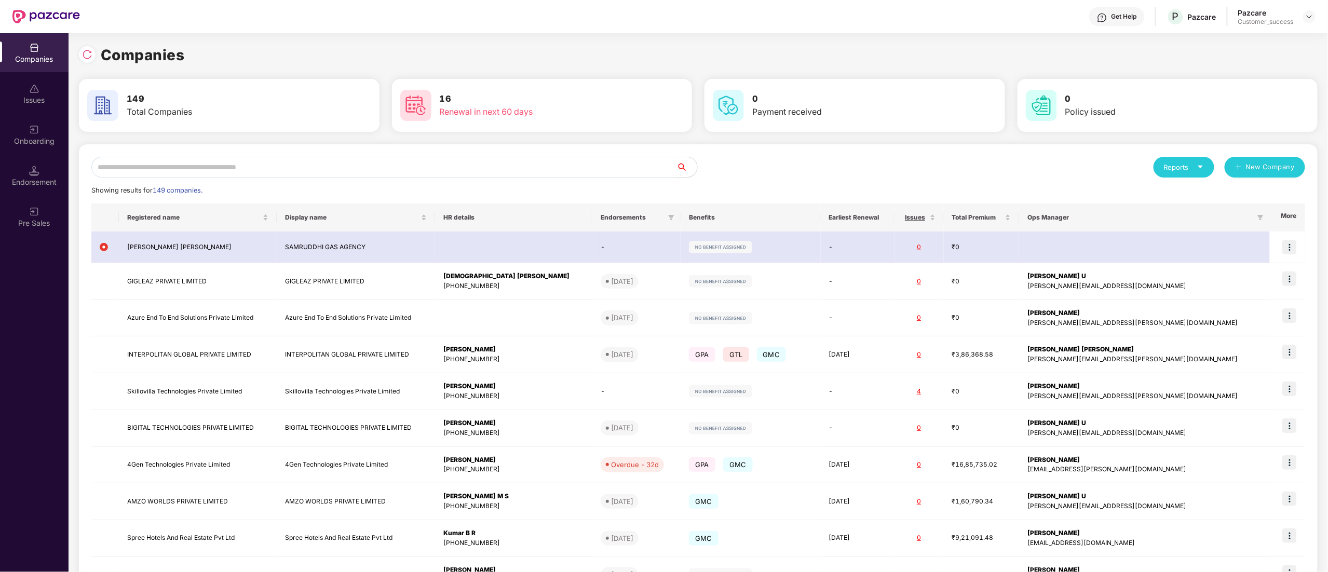
click at [275, 164] on input "text" at bounding box center [383, 167] width 585 height 21
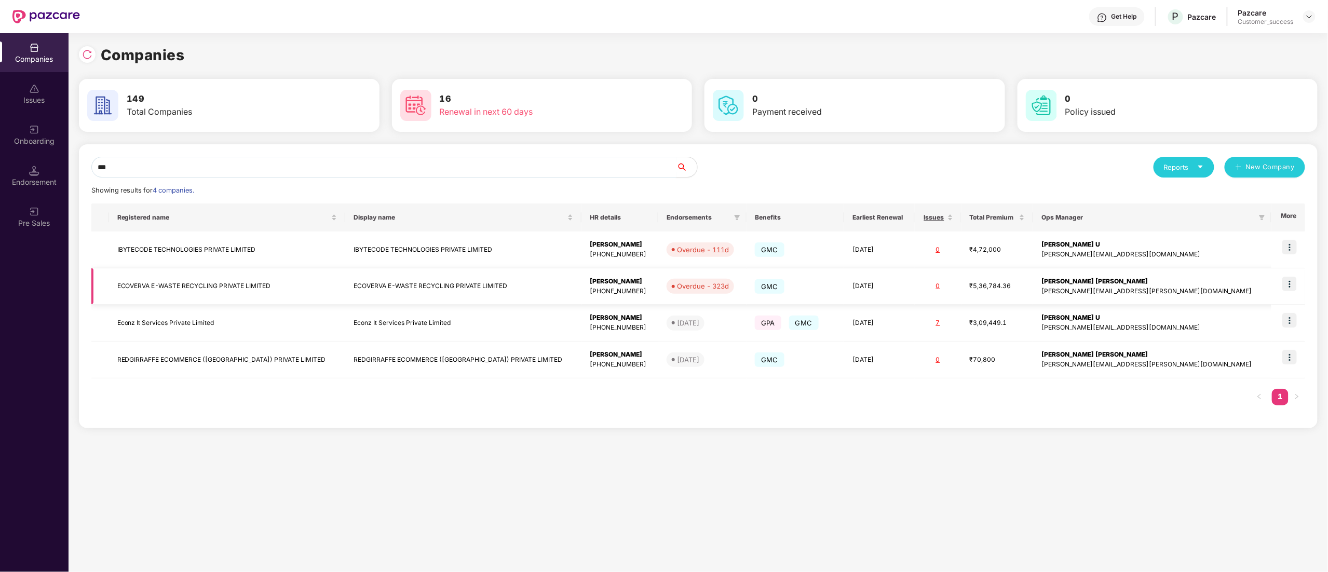
type input "***"
click at [205, 296] on td "ECOVERVA E-WASTE RECYCLING PRIVATE LIMITED" at bounding box center [227, 286] width 236 height 37
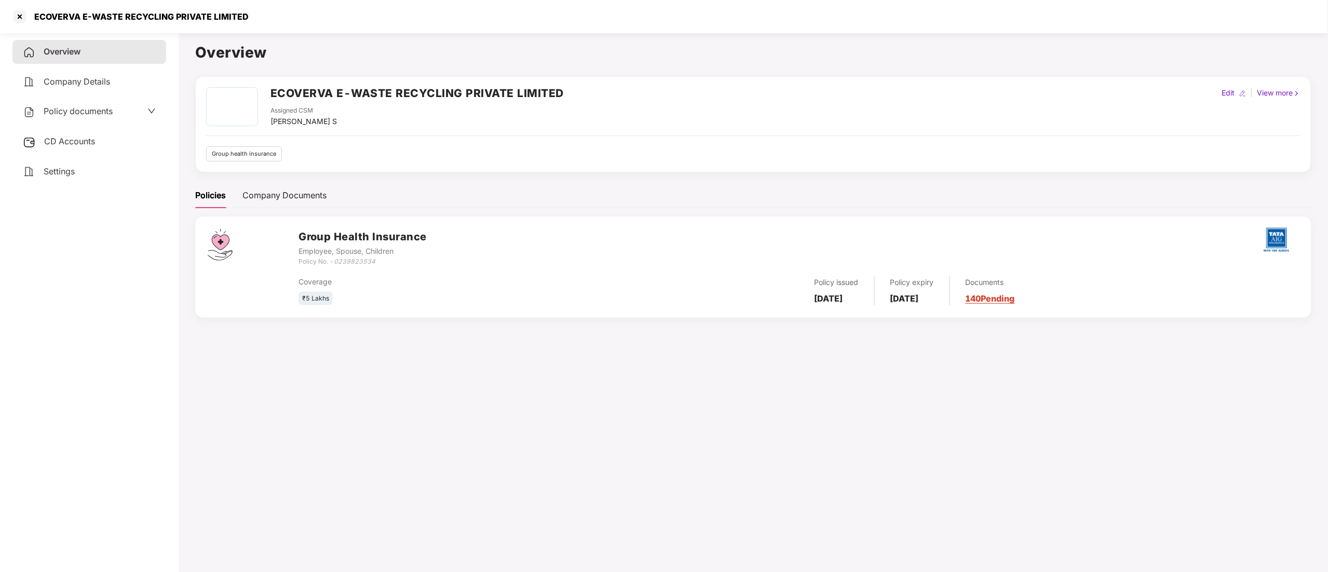
click at [62, 110] on span "Policy documents" at bounding box center [78, 111] width 69 height 10
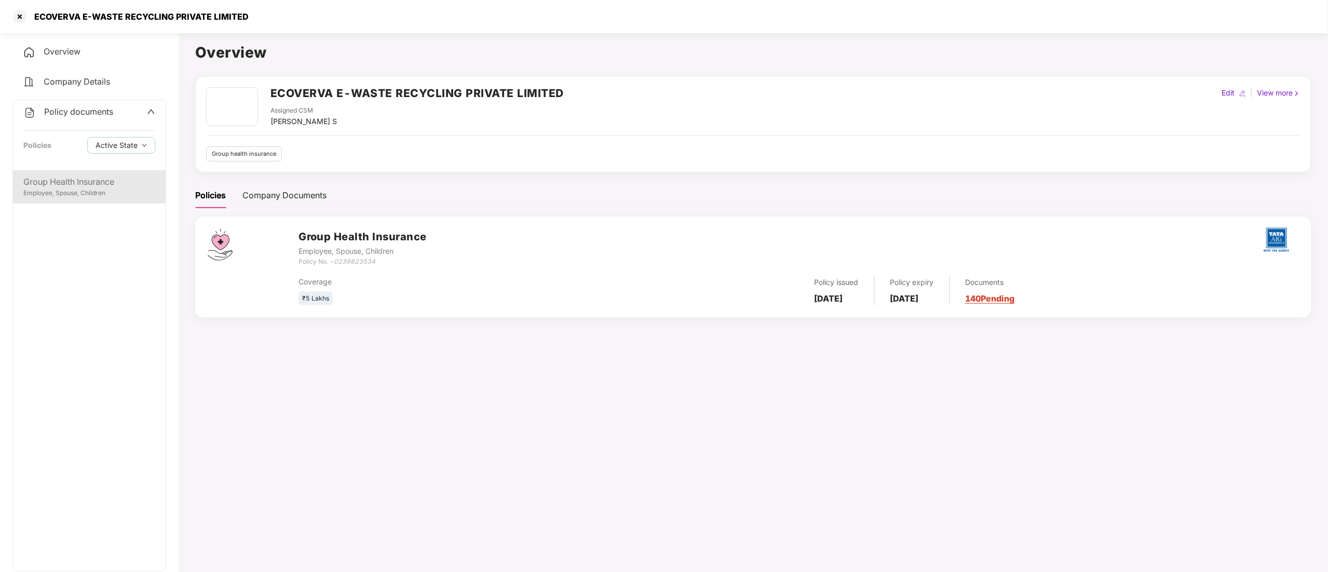
click at [55, 186] on div "Group Health Insurance" at bounding box center [89, 182] width 132 height 13
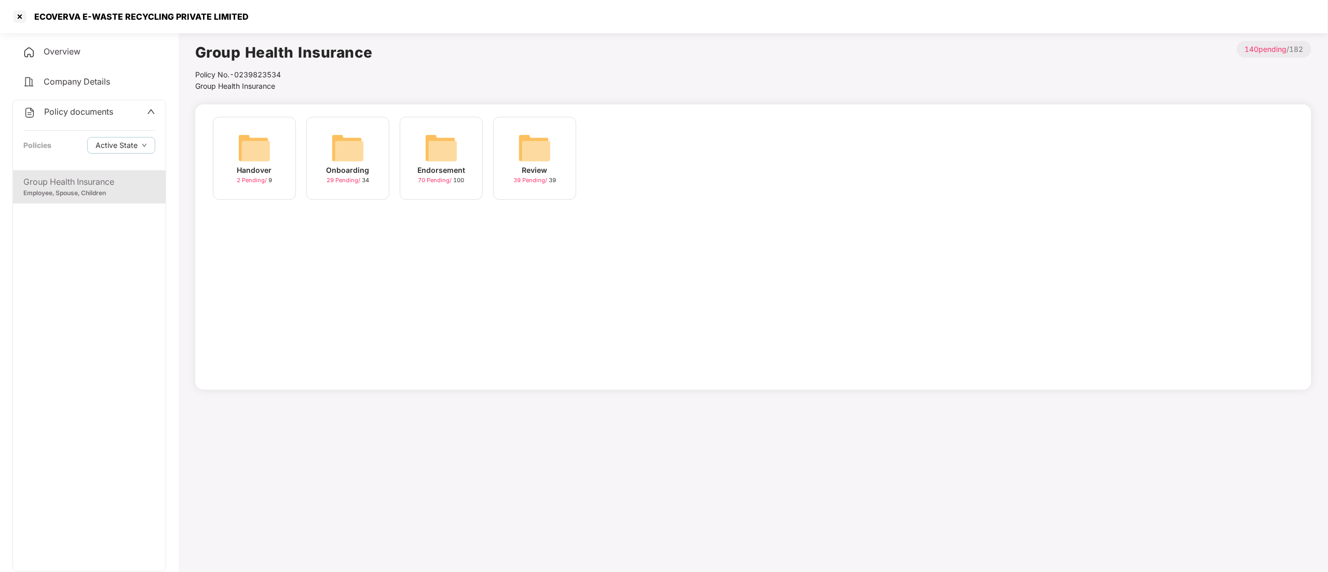
click at [463, 149] on div "Endorsement 70 Pending / 100" at bounding box center [441, 158] width 83 height 83
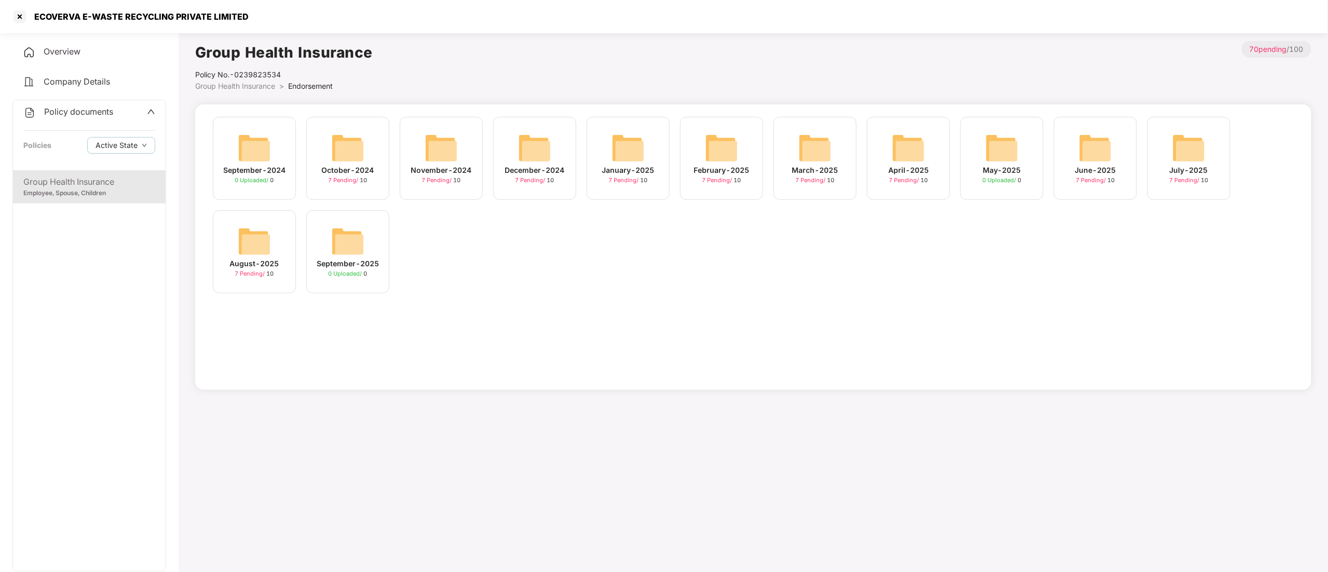
click at [1182, 155] on img at bounding box center [1189, 147] width 33 height 33
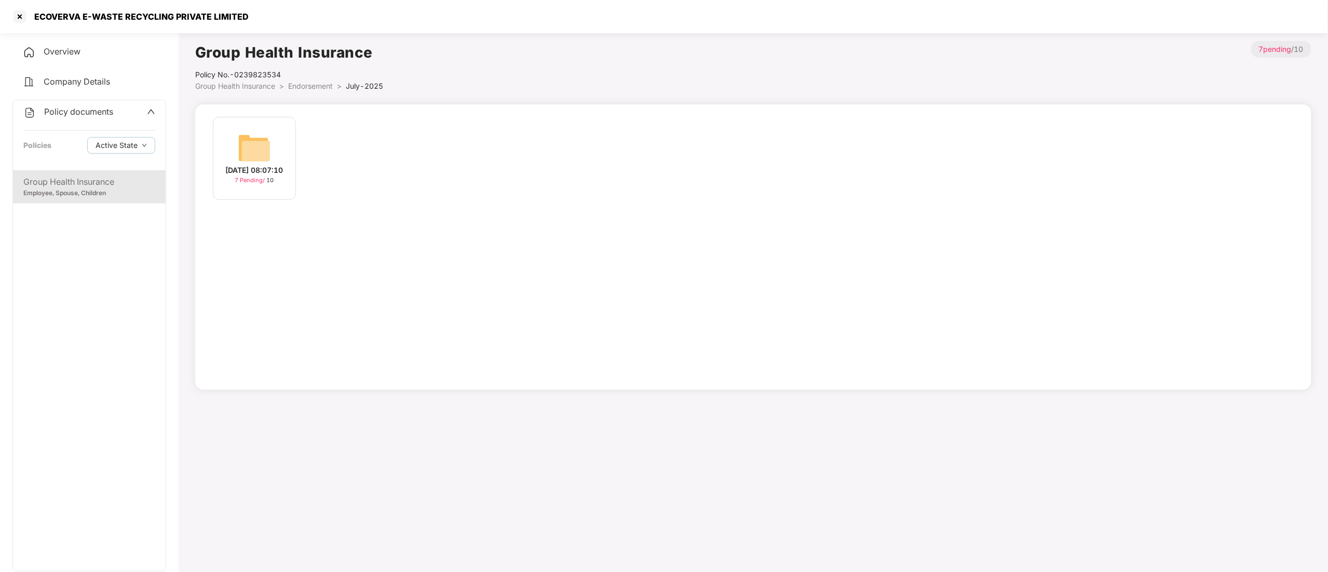
click at [260, 143] on img at bounding box center [254, 147] width 33 height 33
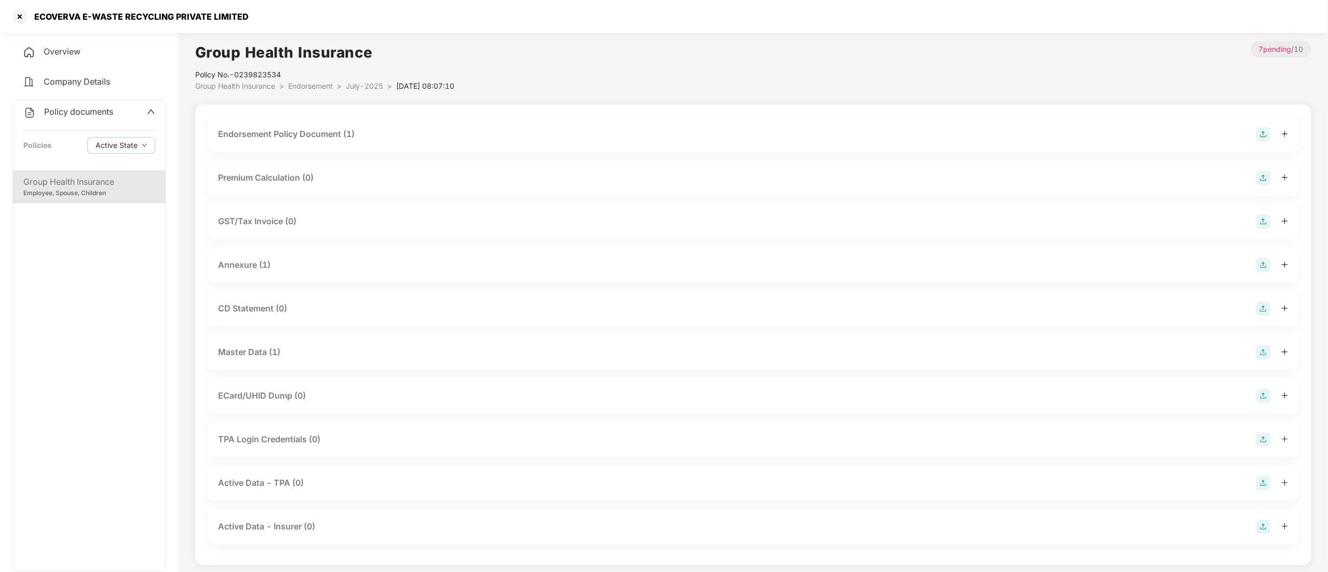
click at [306, 136] on div "Endorsement Policy Document (1)" at bounding box center [286, 134] width 137 height 13
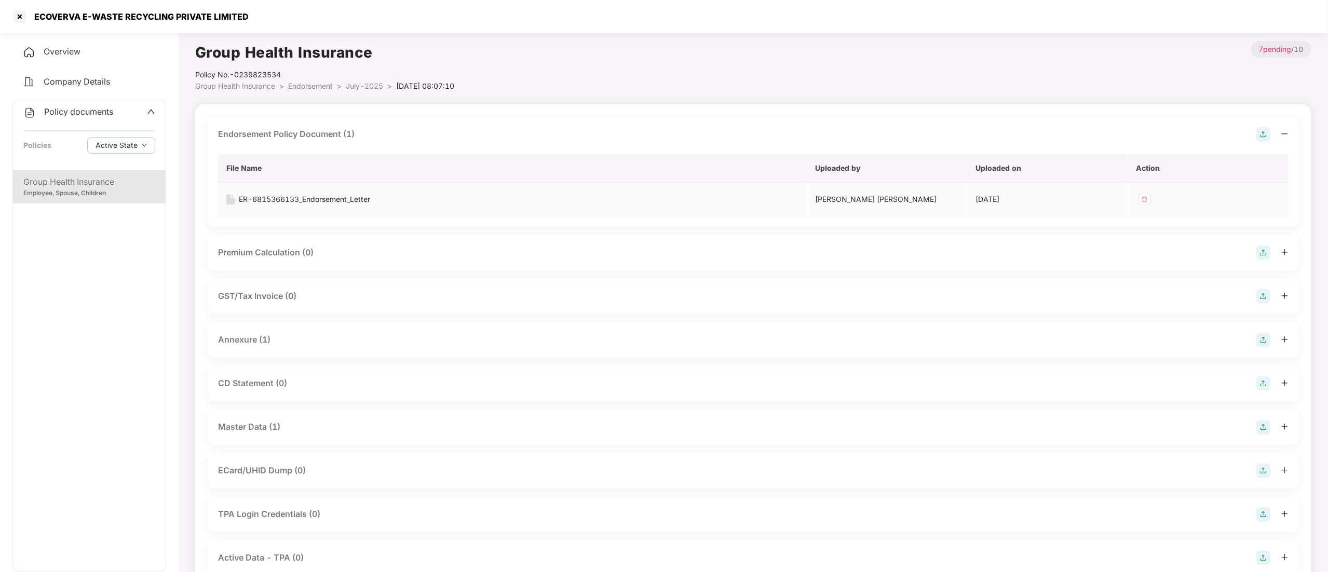
click at [308, 196] on div "ER-6815366133_Endorsement_Letter" at bounding box center [304, 199] width 131 height 11
click at [304, 87] on span "Endorsement" at bounding box center [310, 86] width 45 height 9
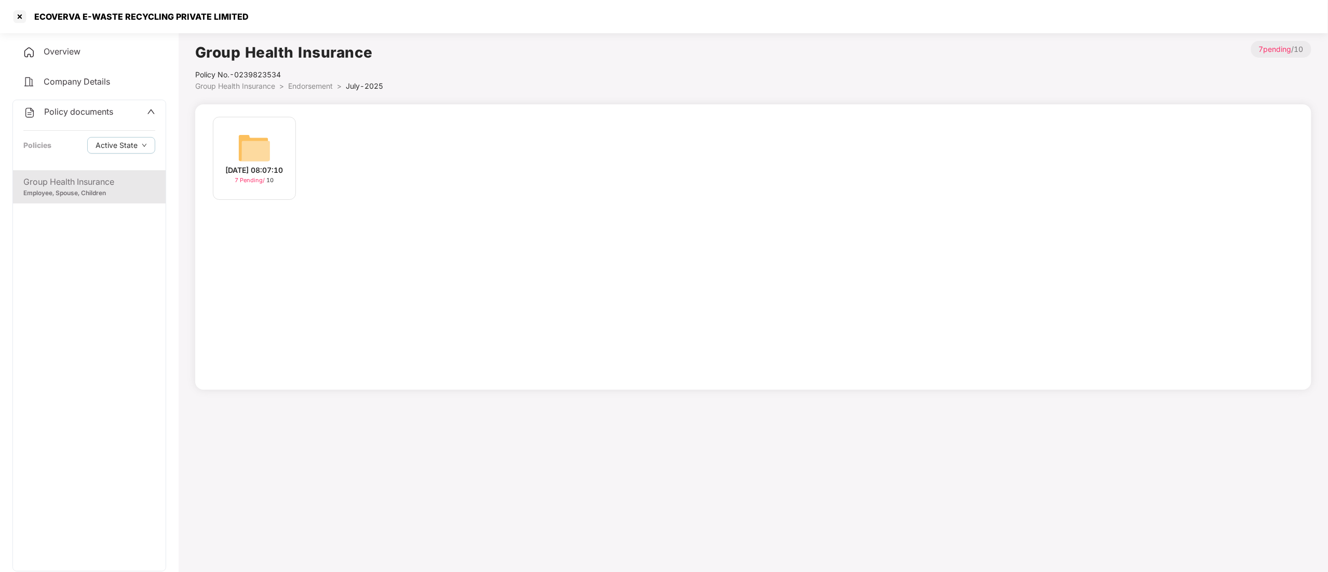
click at [304, 87] on span "Endorsement" at bounding box center [310, 86] width 45 height 9
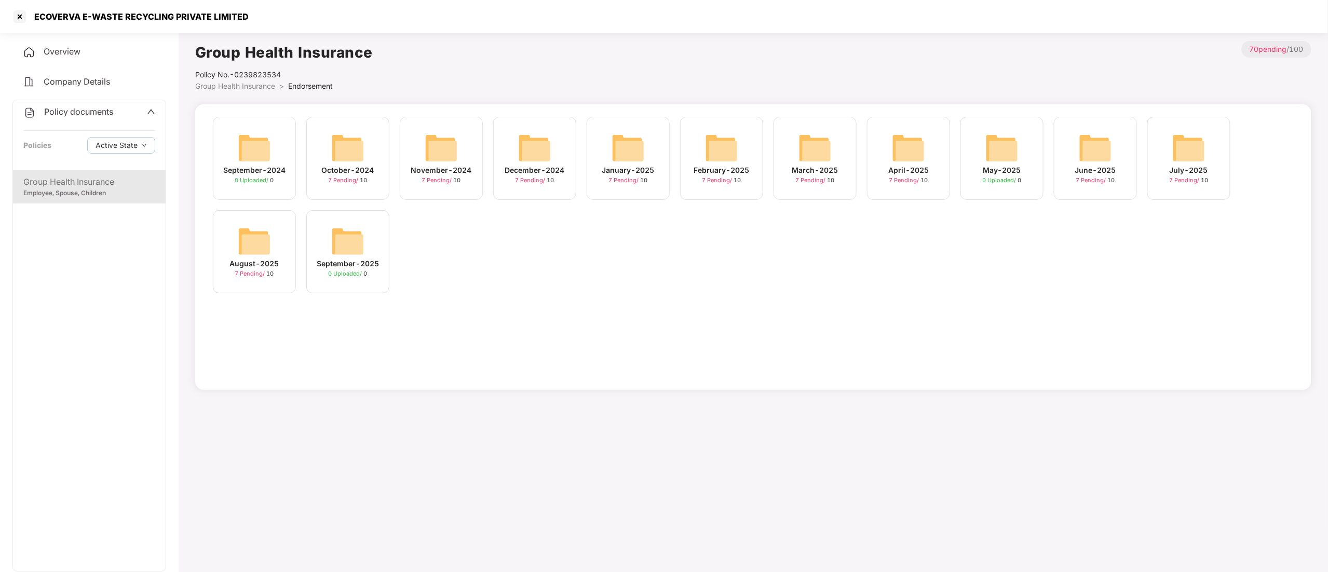
click at [250, 278] on div "7 Pending / 10" at bounding box center [254, 274] width 39 height 9
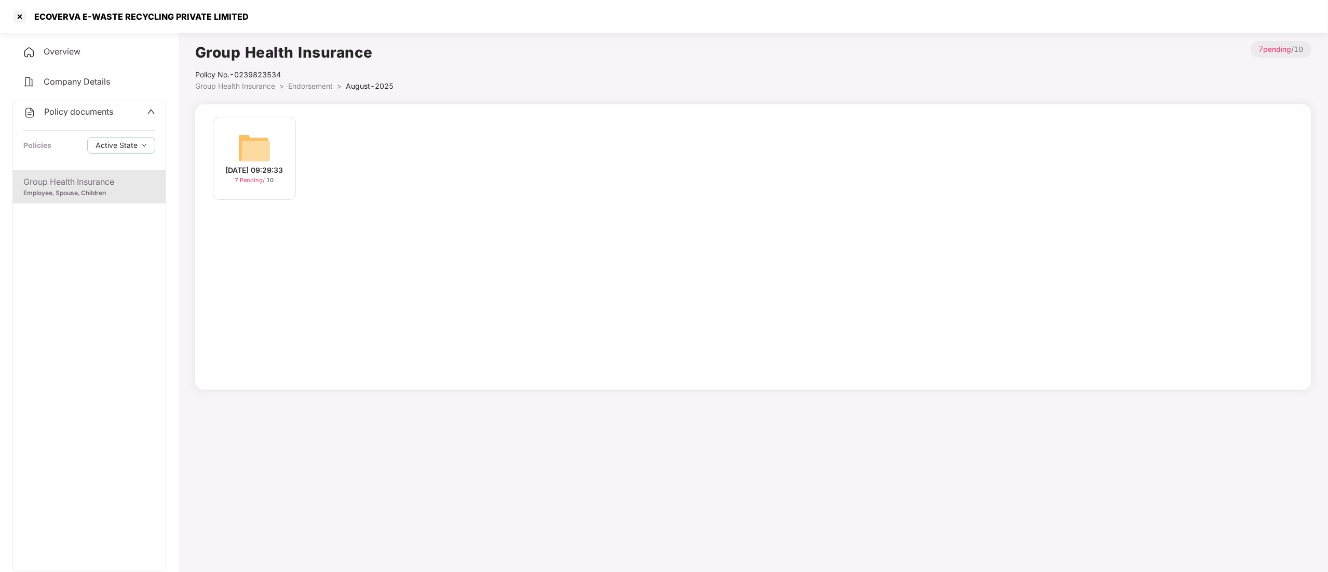
click at [257, 173] on div "[DATE] 09:29:33" at bounding box center [255, 170] width 58 height 11
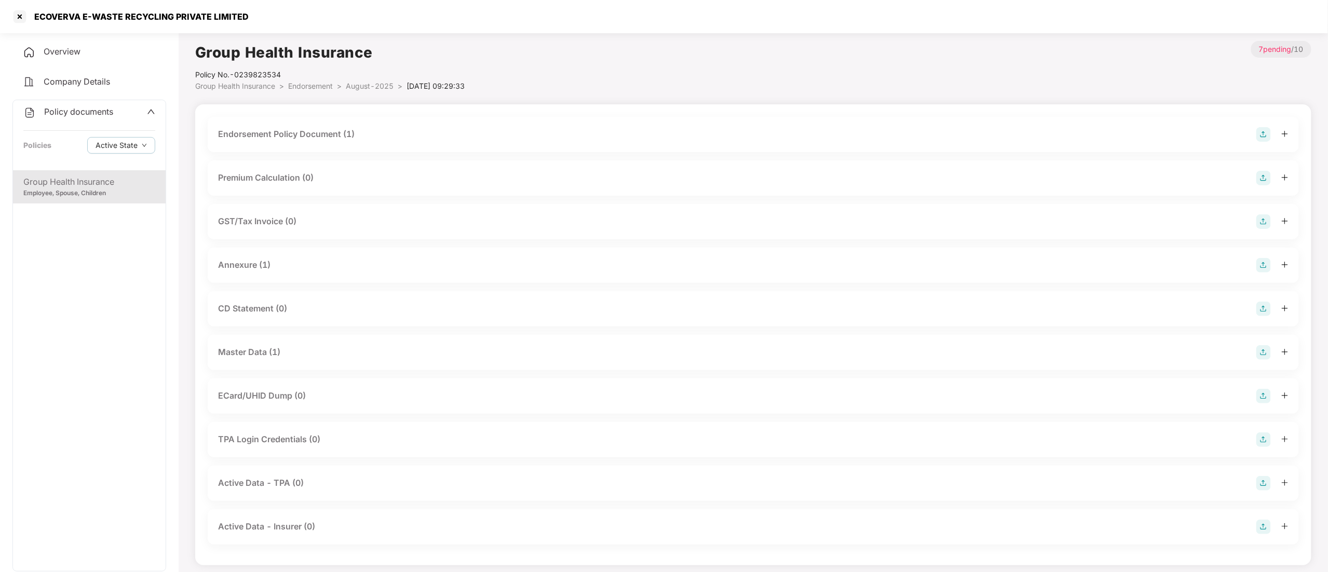
click at [292, 134] on div "Endorsement Policy Document (1)" at bounding box center [286, 134] width 137 height 13
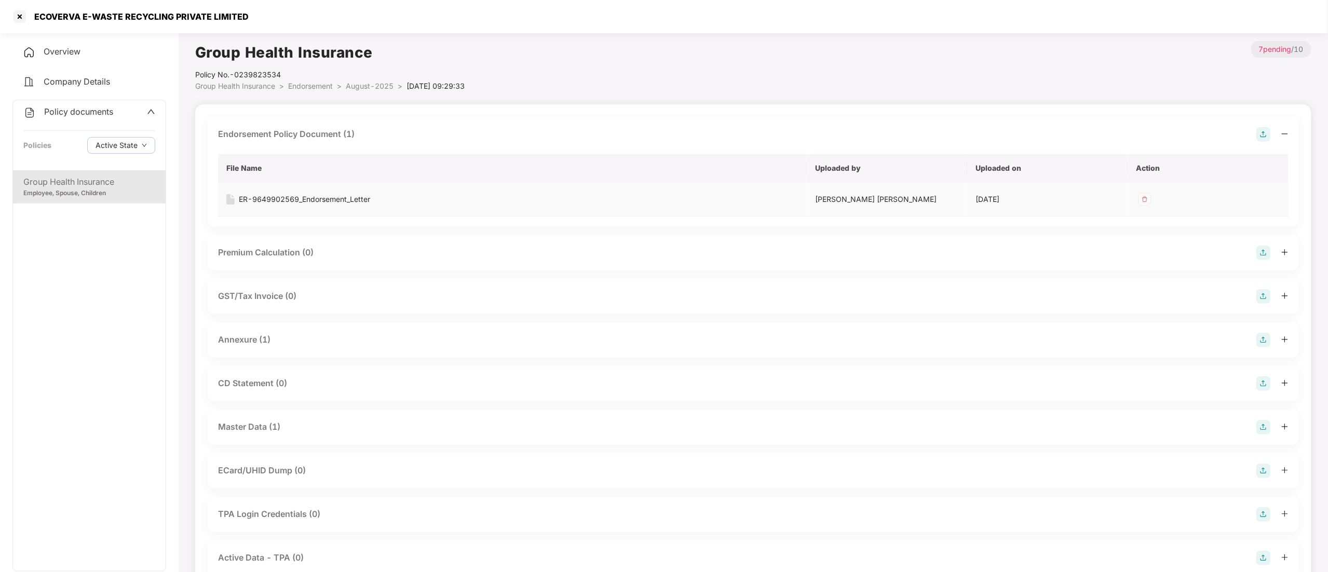
click at [297, 198] on div "ER-9649902569_Endorsement_Letter" at bounding box center [304, 199] width 131 height 11
click at [15, 14] on div at bounding box center [19, 16] width 17 height 17
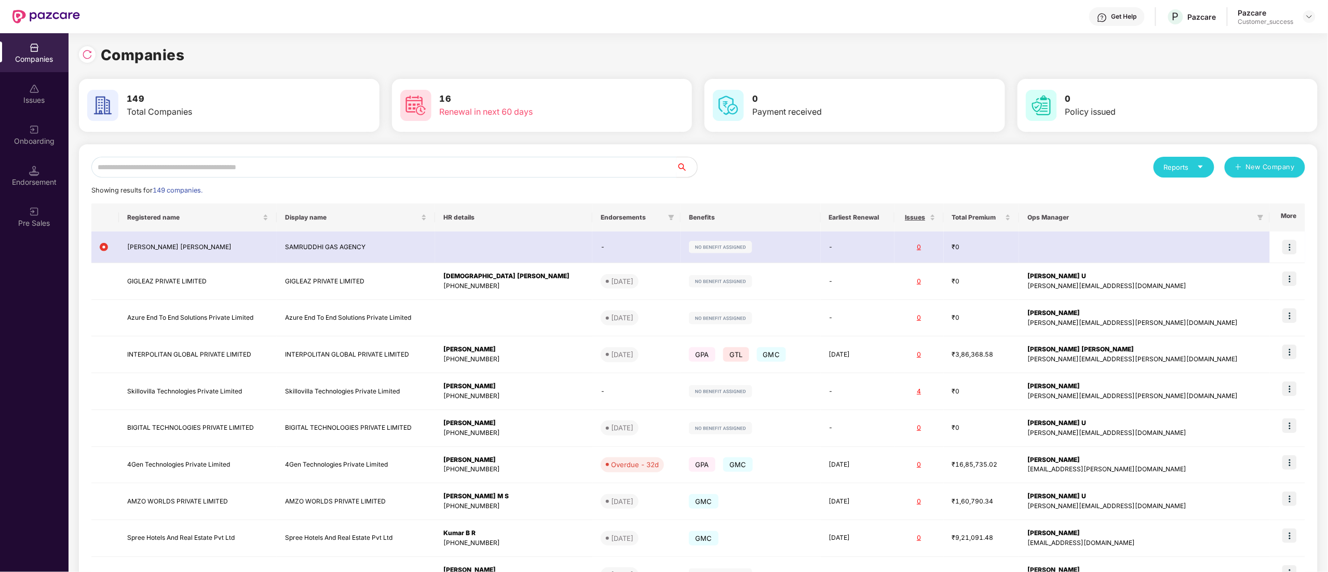
click at [154, 170] on input "text" at bounding box center [383, 167] width 585 height 21
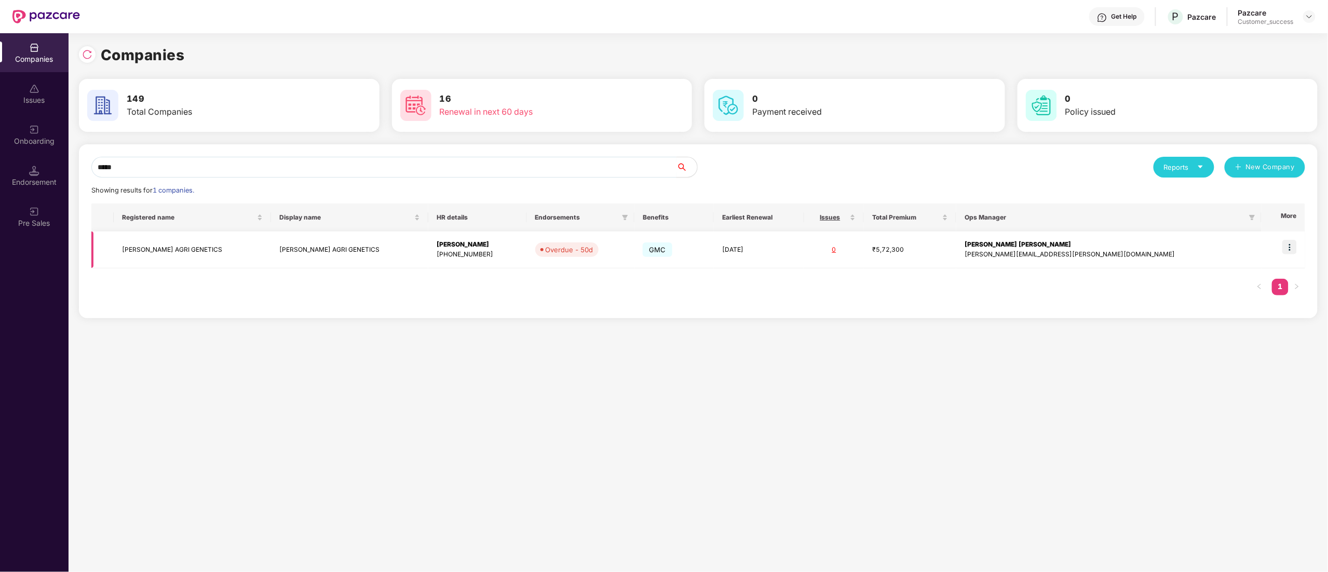
type input "*****"
click at [1296, 246] on img at bounding box center [1290, 247] width 15 height 15
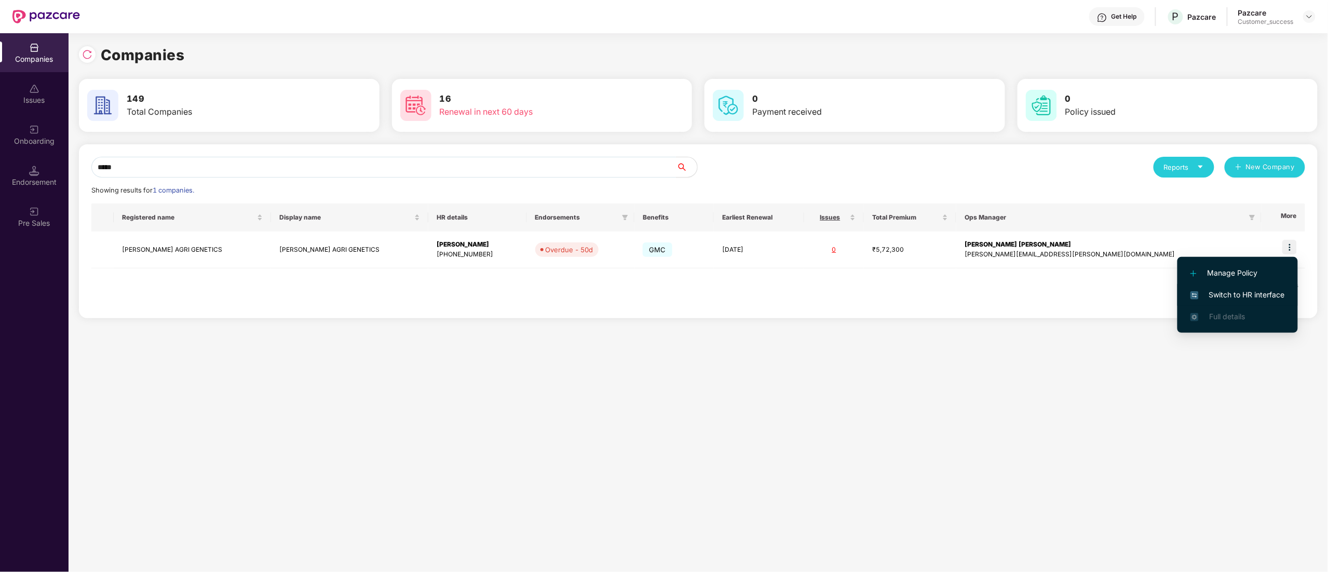
click at [1235, 298] on span "Switch to HR interface" at bounding box center [1238, 294] width 95 height 11
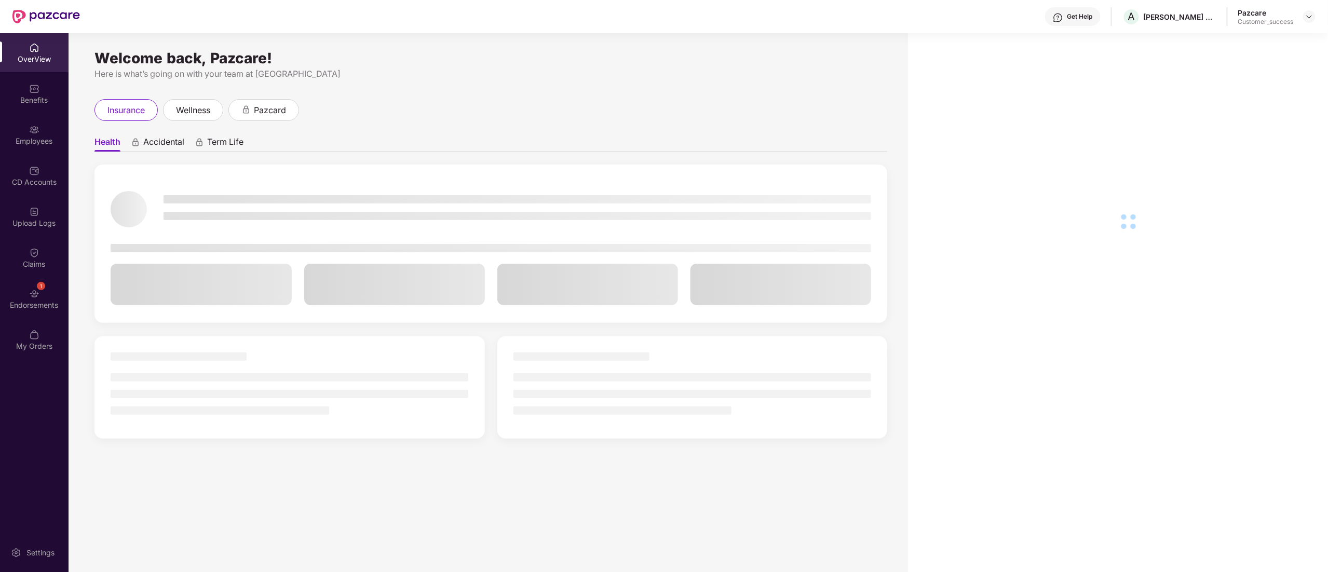
click at [34, 131] on img at bounding box center [34, 130] width 10 height 10
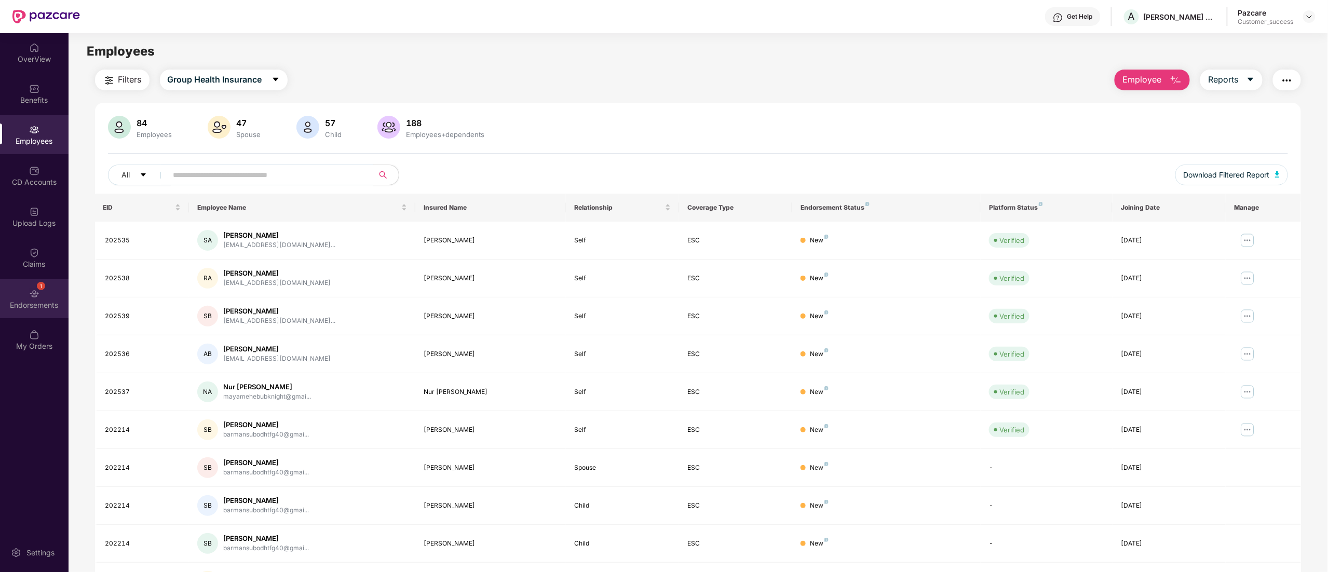
click at [29, 301] on div "Endorsements" at bounding box center [34, 305] width 69 height 10
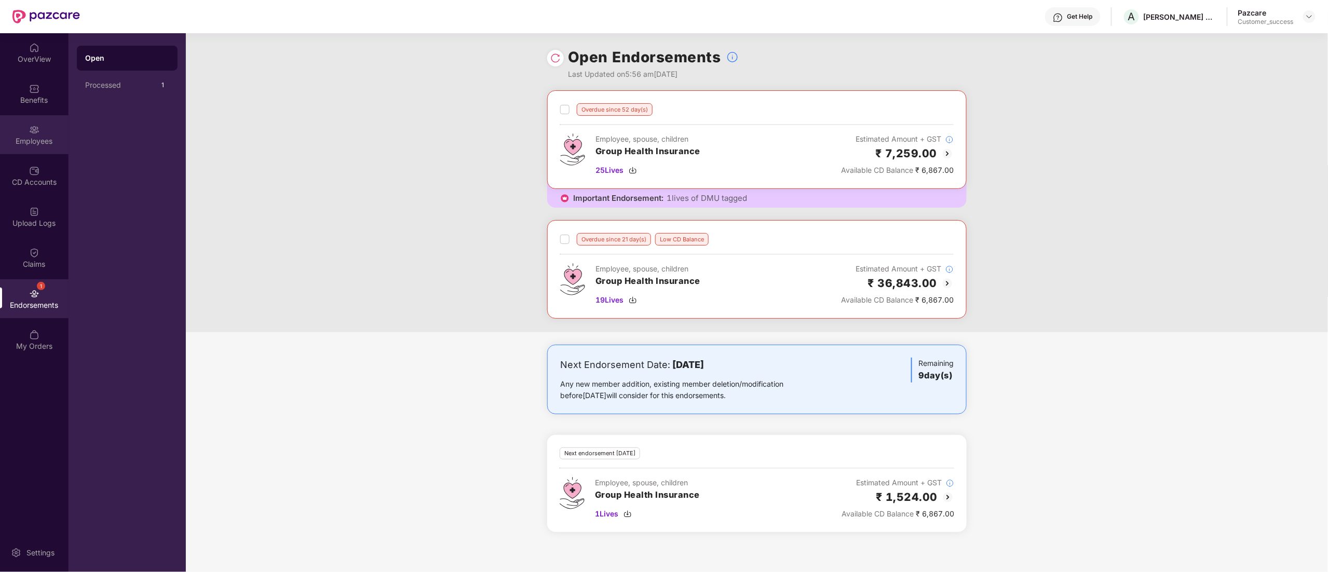
click at [48, 143] on div "Employees" at bounding box center [34, 141] width 69 height 10
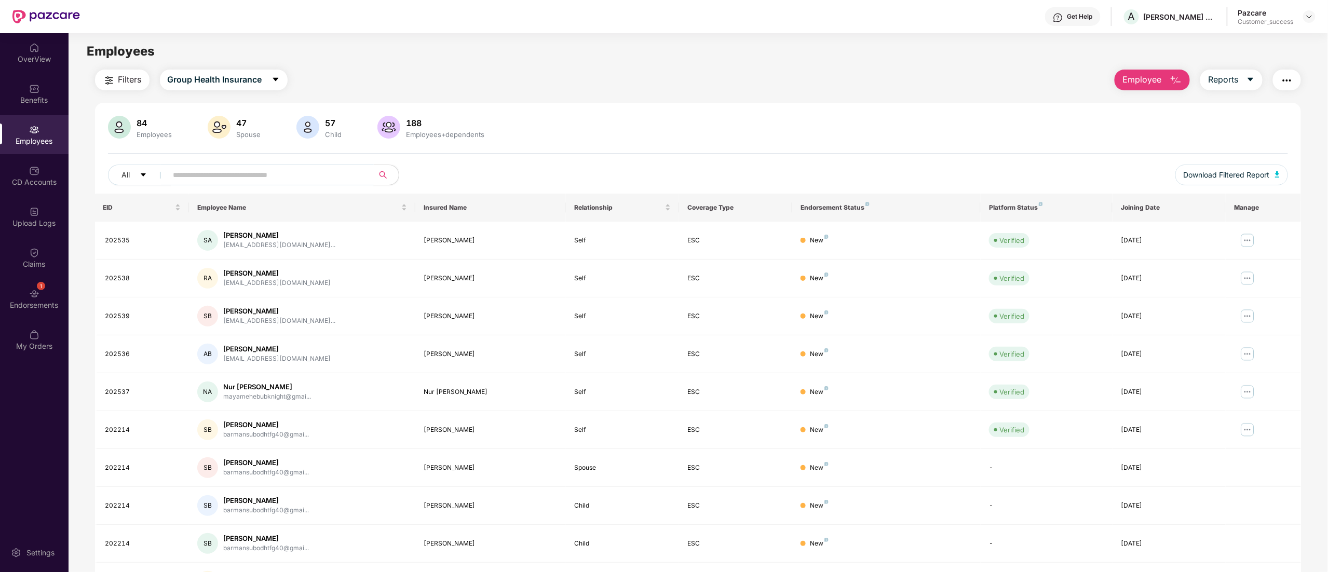
click at [205, 166] on span at bounding box center [267, 175] width 213 height 21
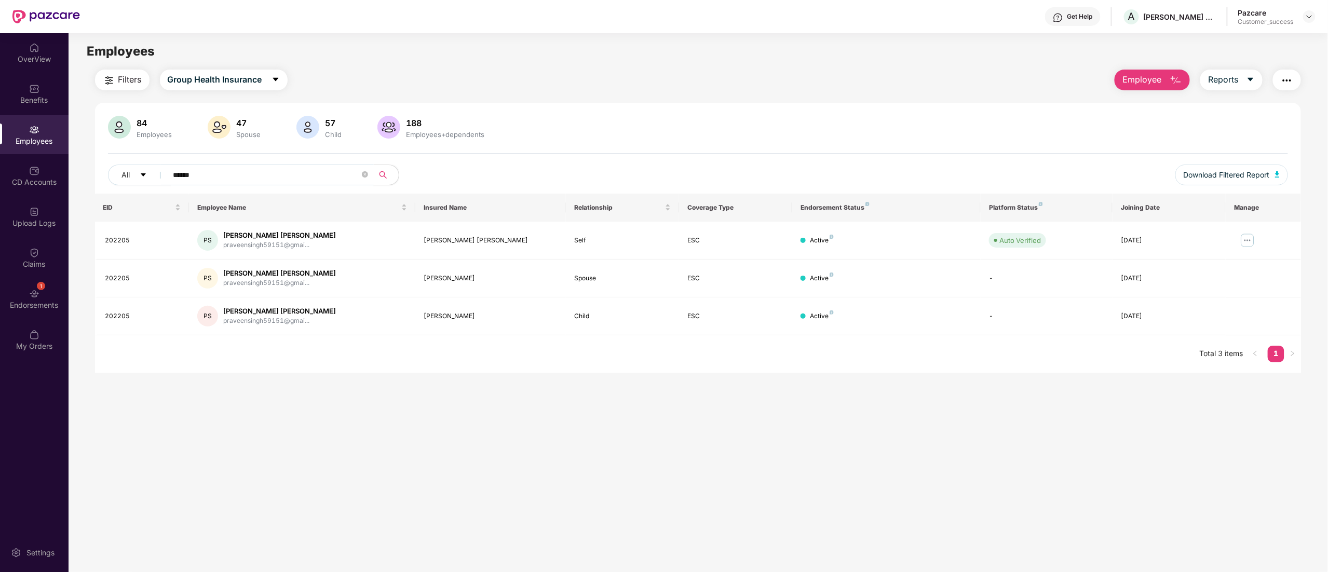
type input "******"
click at [1318, 12] on header "Get Help A [PERSON_NAME] AGRI GENETICS Pazcare Customer_success" at bounding box center [664, 16] width 1328 height 33
click at [1317, 15] on header "Get Help A [PERSON_NAME] AGRI GENETICS Pazcare Customer_success" at bounding box center [664, 16] width 1328 height 33
click at [1309, 16] on img at bounding box center [1309, 16] width 8 height 8
click at [1263, 39] on div "Switch to partner view" at bounding box center [1260, 41] width 135 height 20
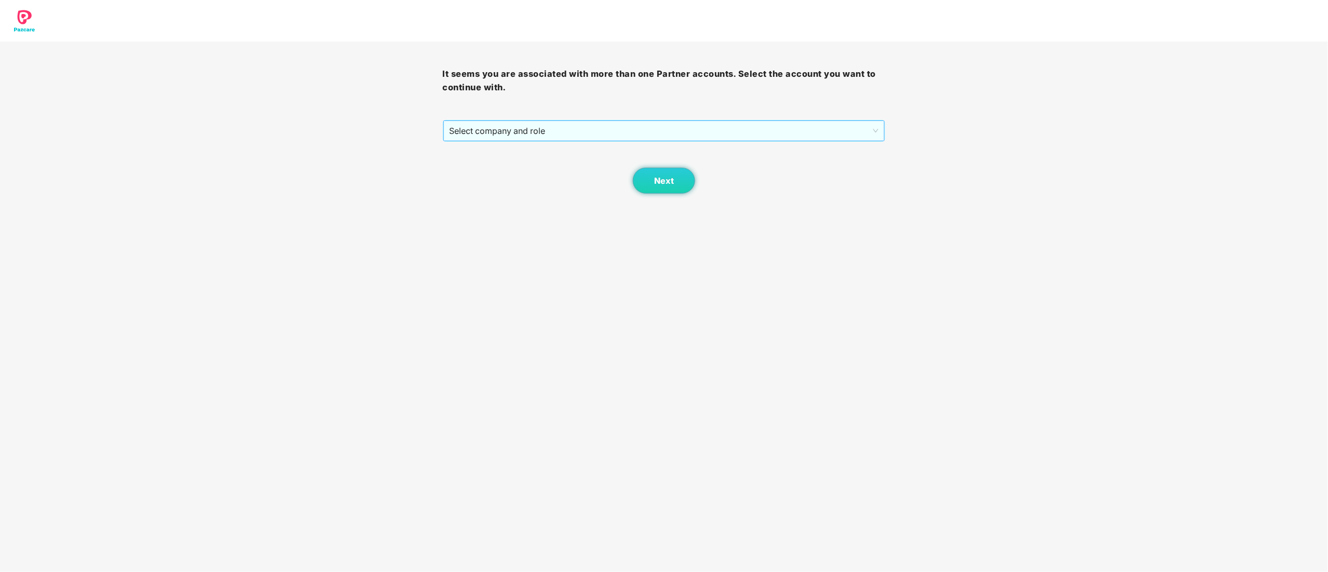
click at [506, 129] on span "Select company and role" at bounding box center [664, 131] width 429 height 20
click at [490, 168] on div "Pazcare - CUSTOMER_SUCCESS" at bounding box center [665, 168] width 430 height 11
click at [688, 180] on button "Next" at bounding box center [664, 181] width 62 height 26
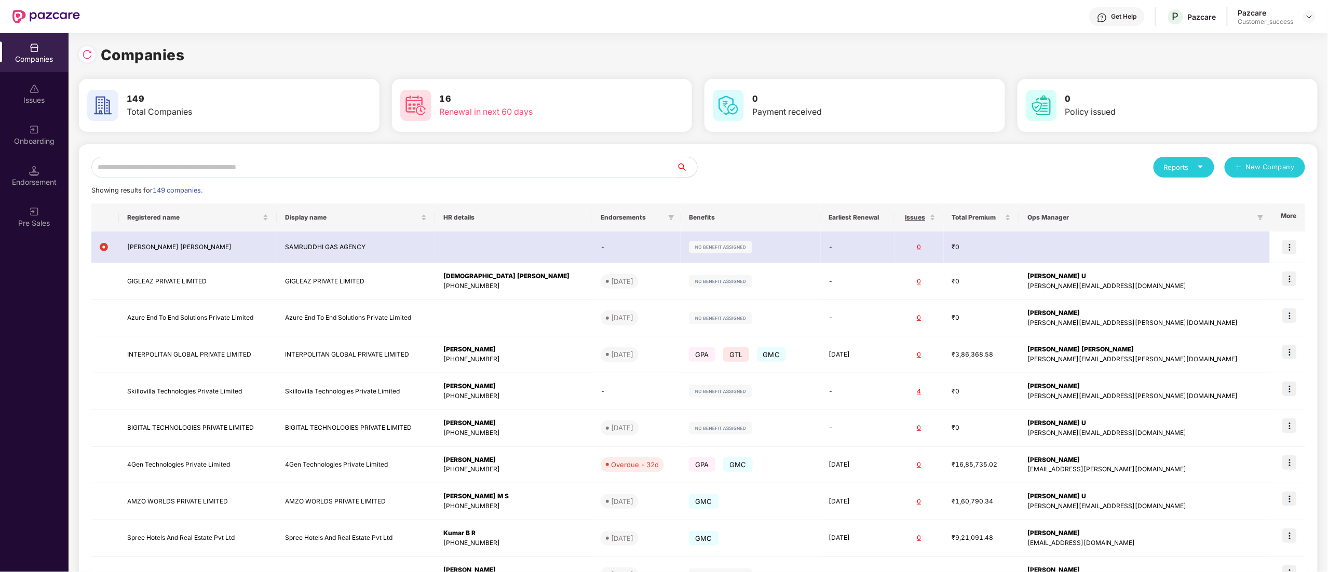
click at [295, 166] on input "text" at bounding box center [383, 167] width 585 height 21
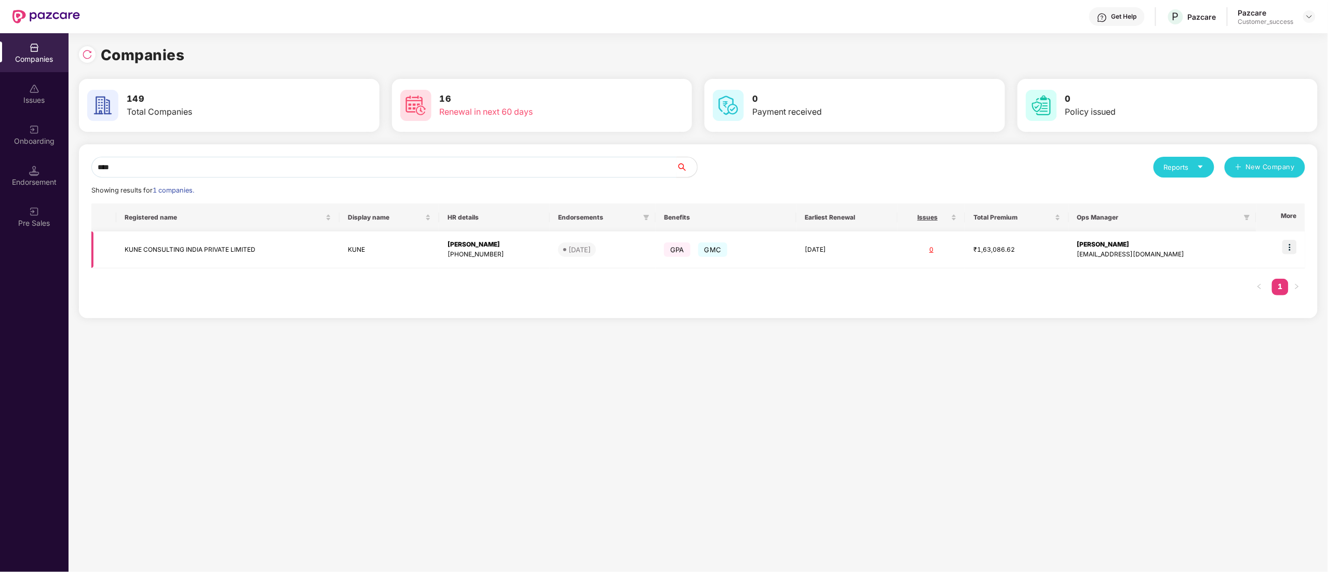
type input "****"
click at [1294, 245] on img at bounding box center [1290, 247] width 15 height 15
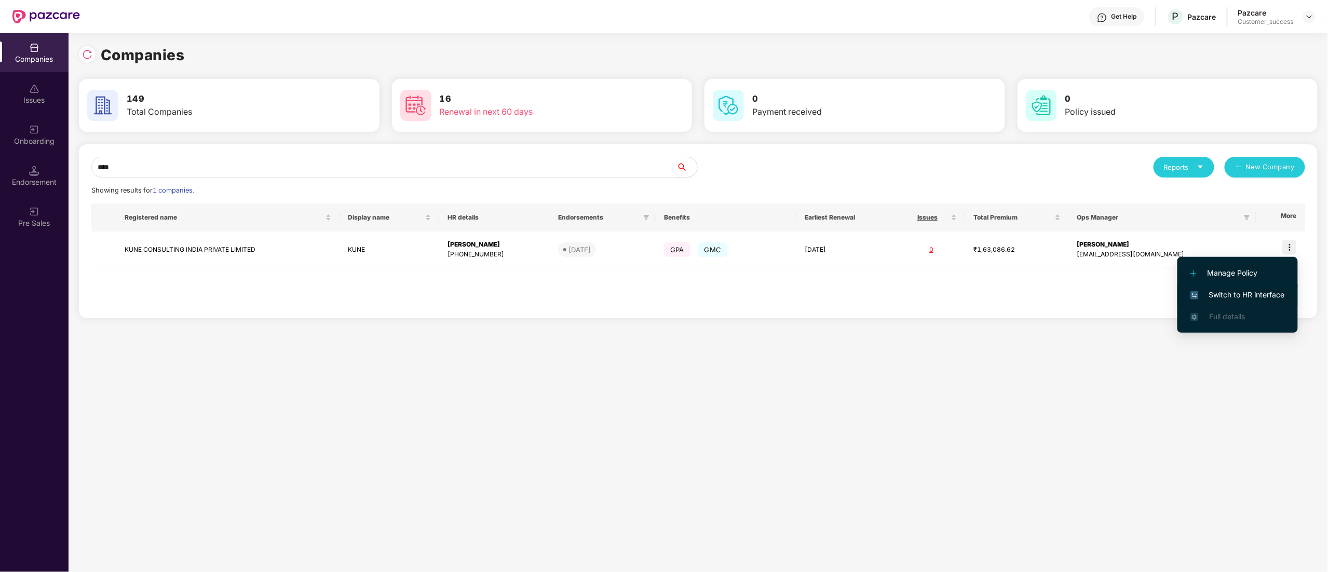
click at [1249, 296] on span "Switch to HR interface" at bounding box center [1238, 294] width 95 height 11
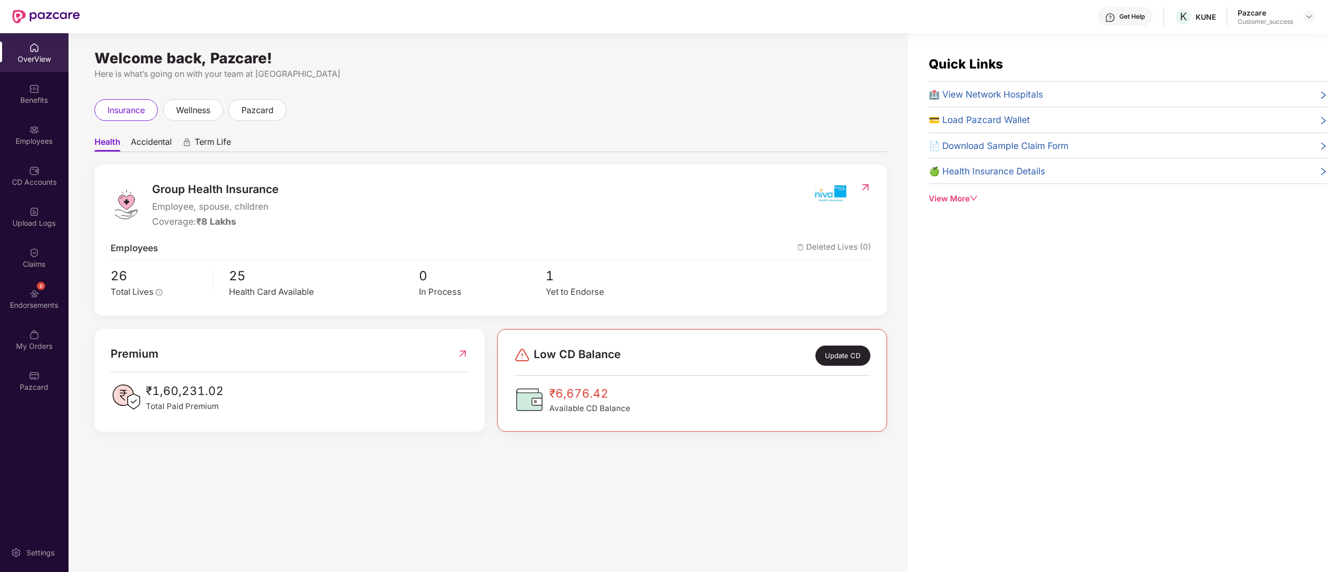
click at [34, 142] on div "Employees" at bounding box center [34, 141] width 69 height 10
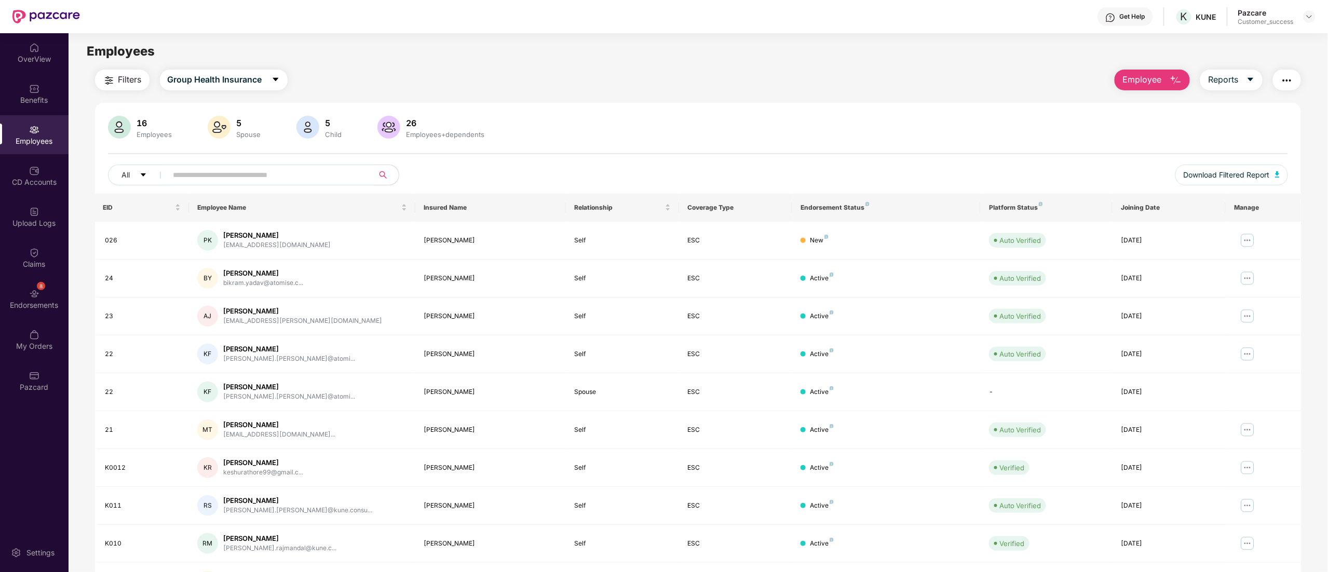
click at [253, 176] on input "text" at bounding box center [266, 175] width 186 height 16
click at [1120, 20] on div "Get Help" at bounding box center [1132, 16] width 25 height 8
